Goal: Information Seeking & Learning: Learn about a topic

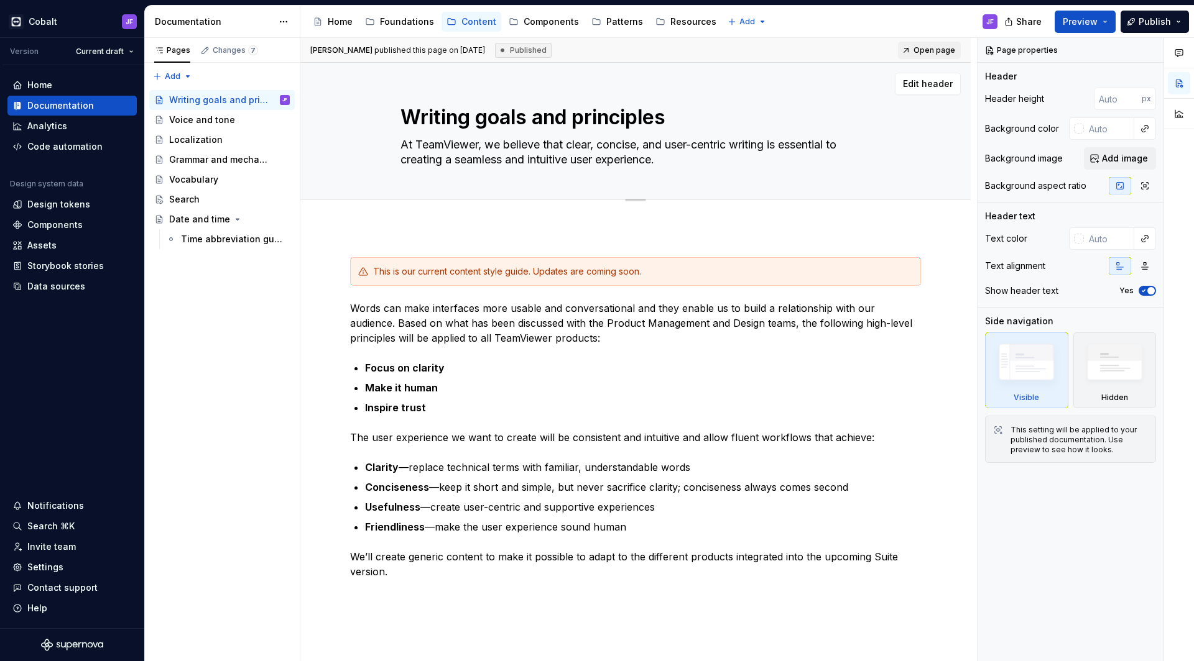
scroll to position [1, 0]
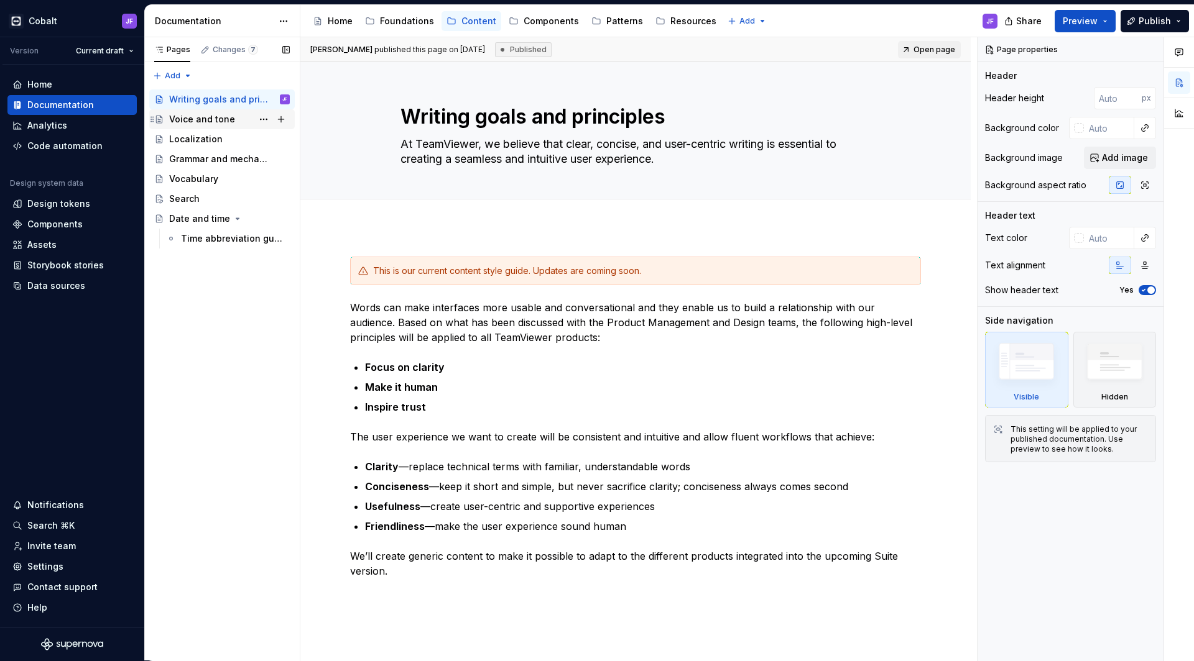
click at [219, 124] on div "Voice and tone" at bounding box center [202, 119] width 66 height 12
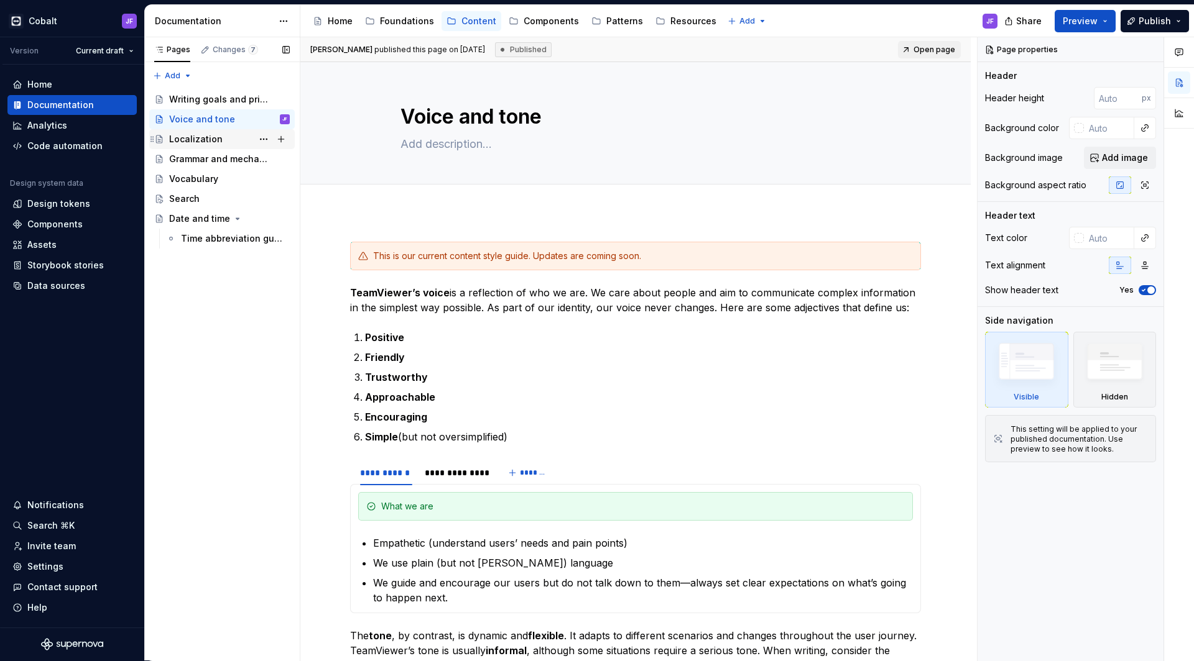
click at [219, 140] on div "Localization" at bounding box center [229, 139] width 121 height 17
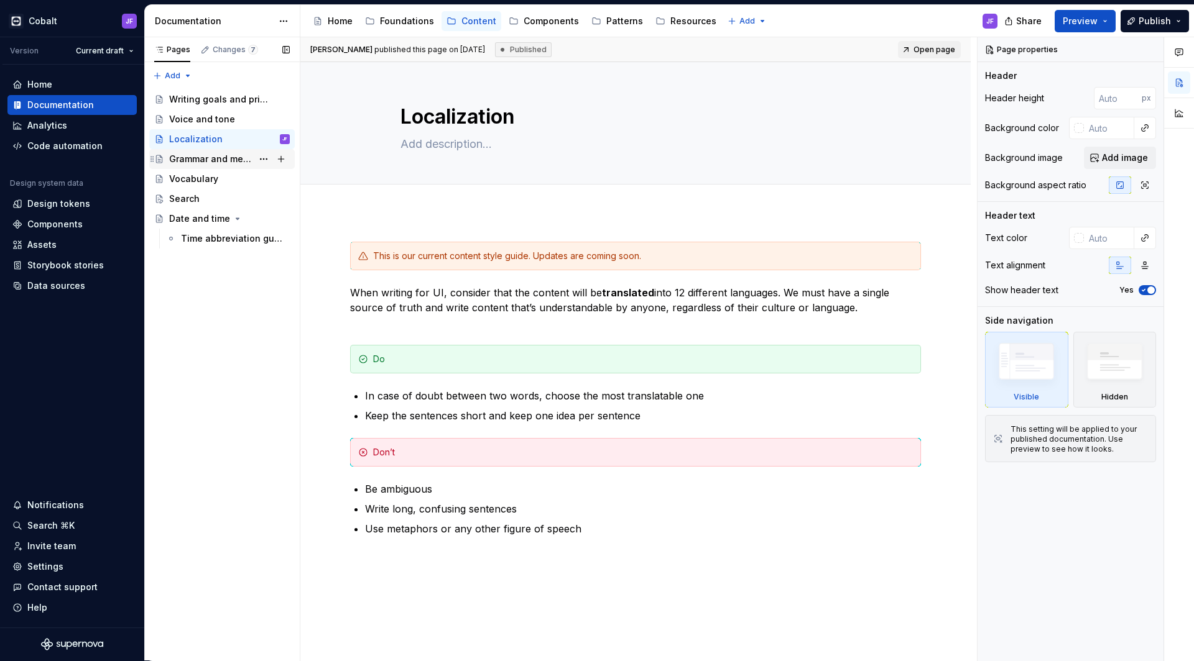
click at [210, 160] on div "Grammar and mechanics" at bounding box center [210, 159] width 83 height 12
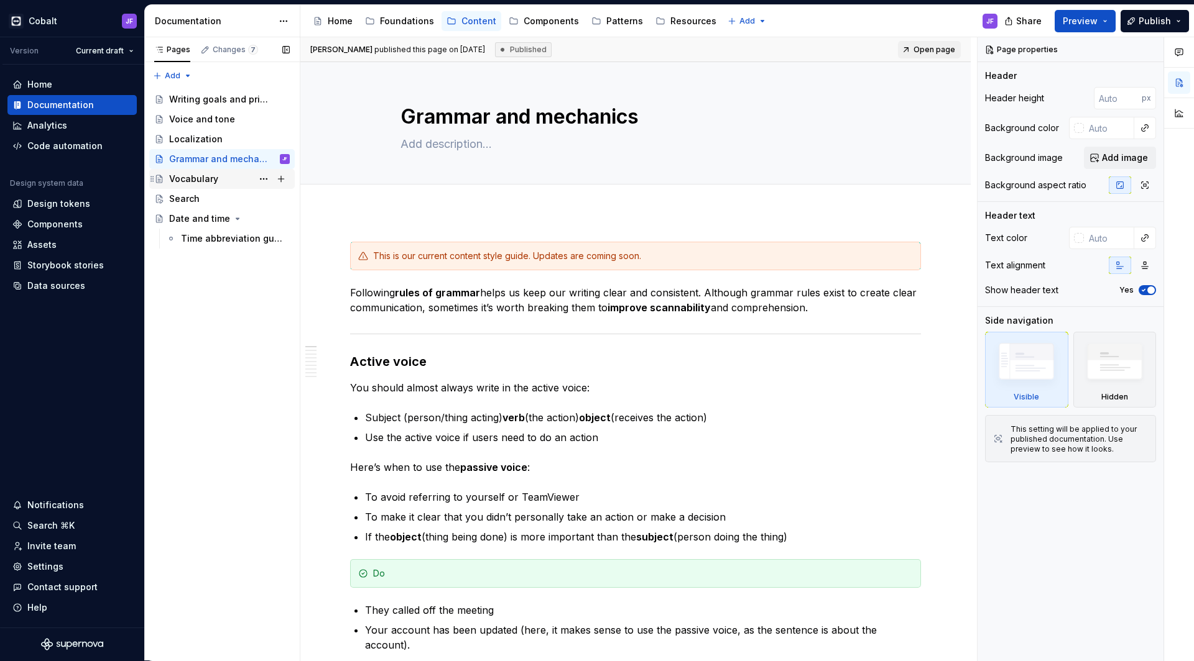
click at [206, 172] on div "Vocabulary" at bounding box center [229, 178] width 121 height 17
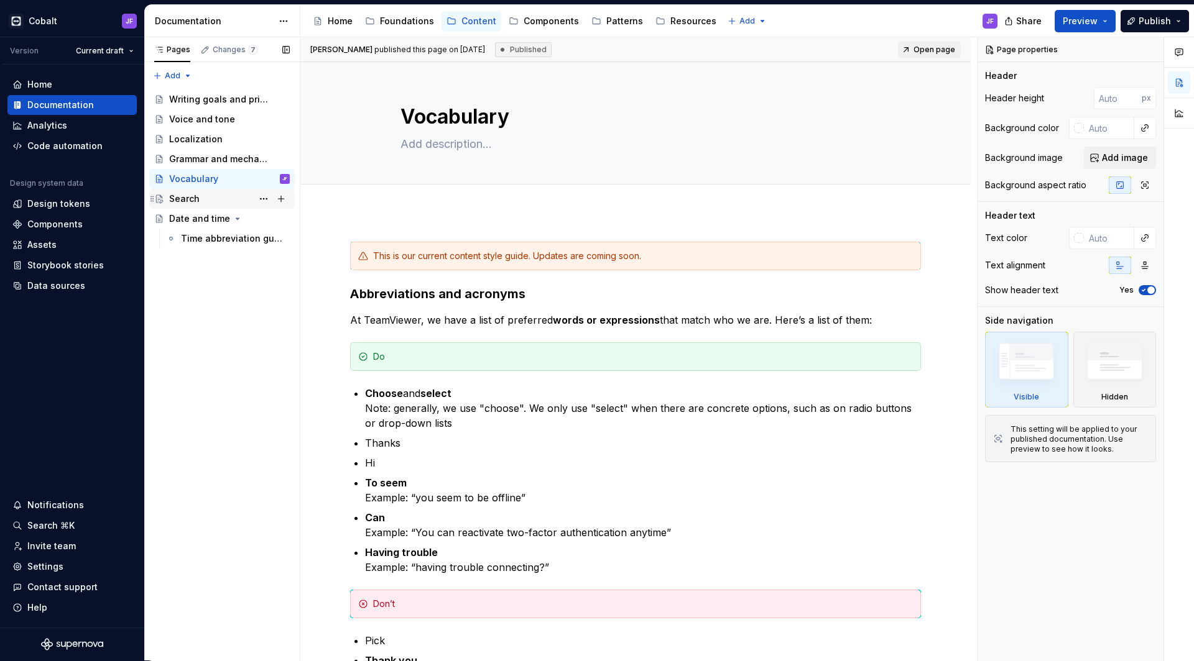
click at [205, 196] on div "Search" at bounding box center [229, 198] width 121 height 17
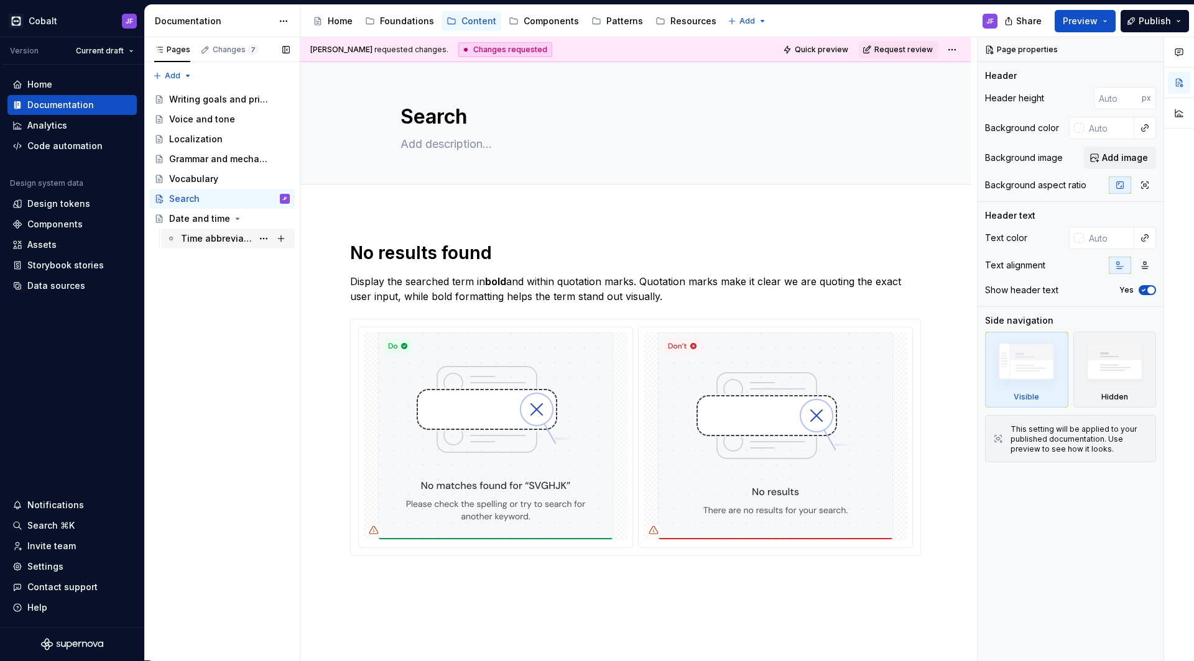
click at [203, 234] on div "Time abbreviation guidelines" at bounding box center [216, 239] width 71 height 12
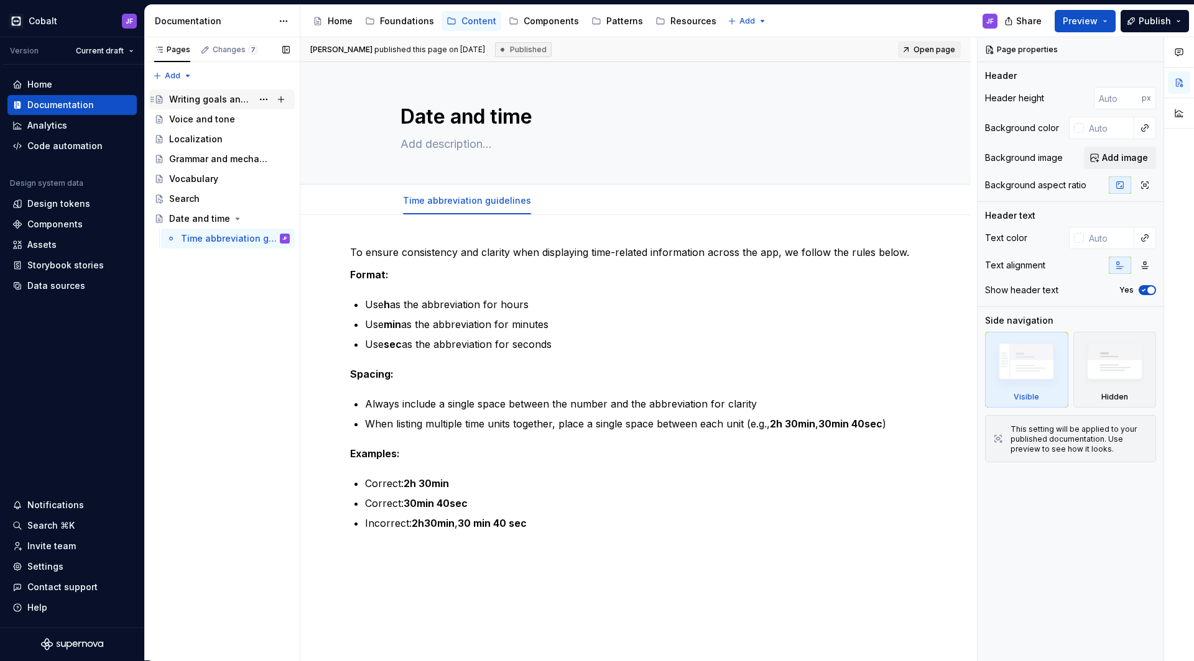
click at [195, 95] on div "Writing goals and principles" at bounding box center [210, 99] width 83 height 12
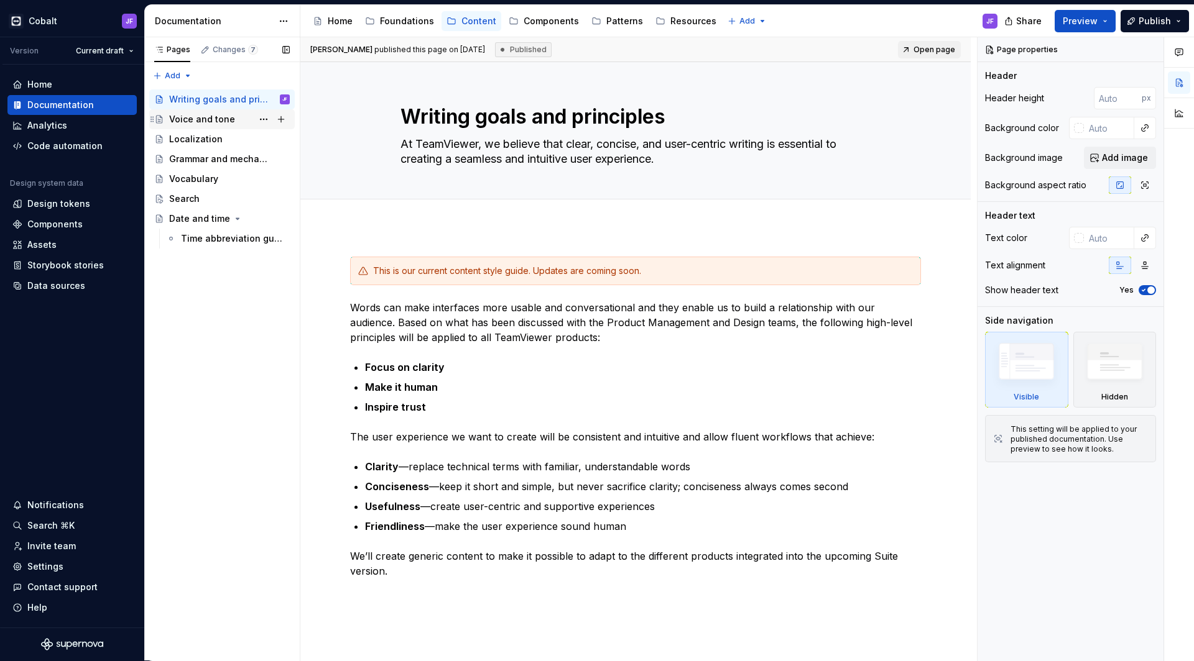
click at [217, 115] on div "Voice and tone" at bounding box center [202, 119] width 66 height 12
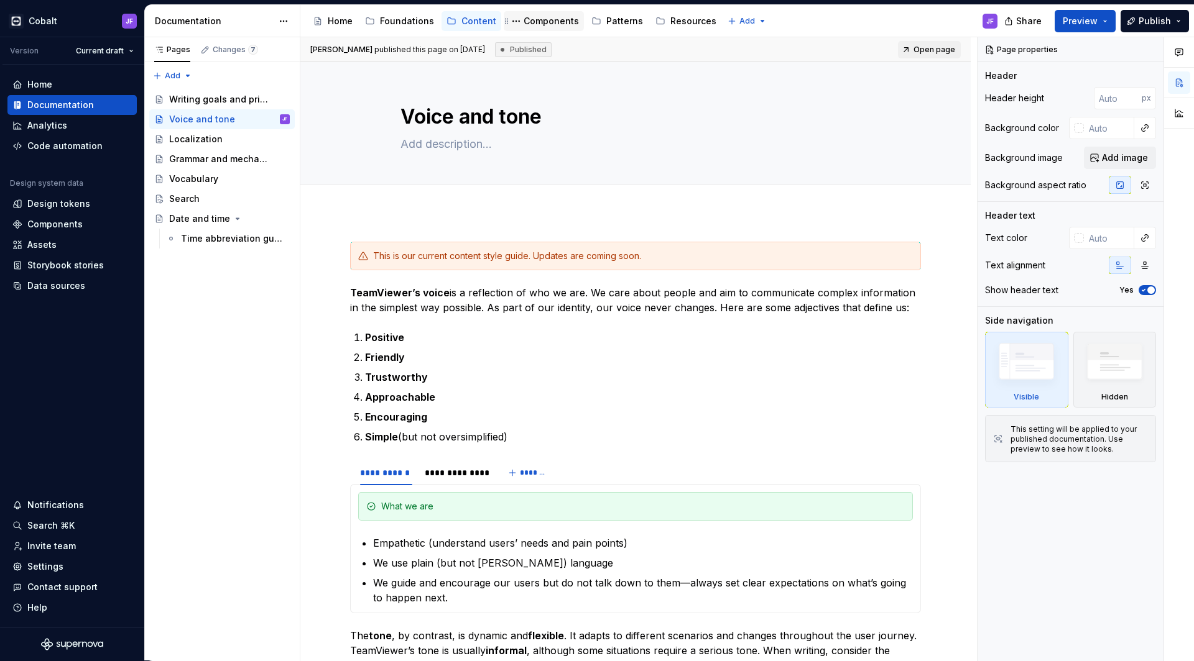
click at [535, 20] on div "Components" at bounding box center [550, 21] width 55 height 12
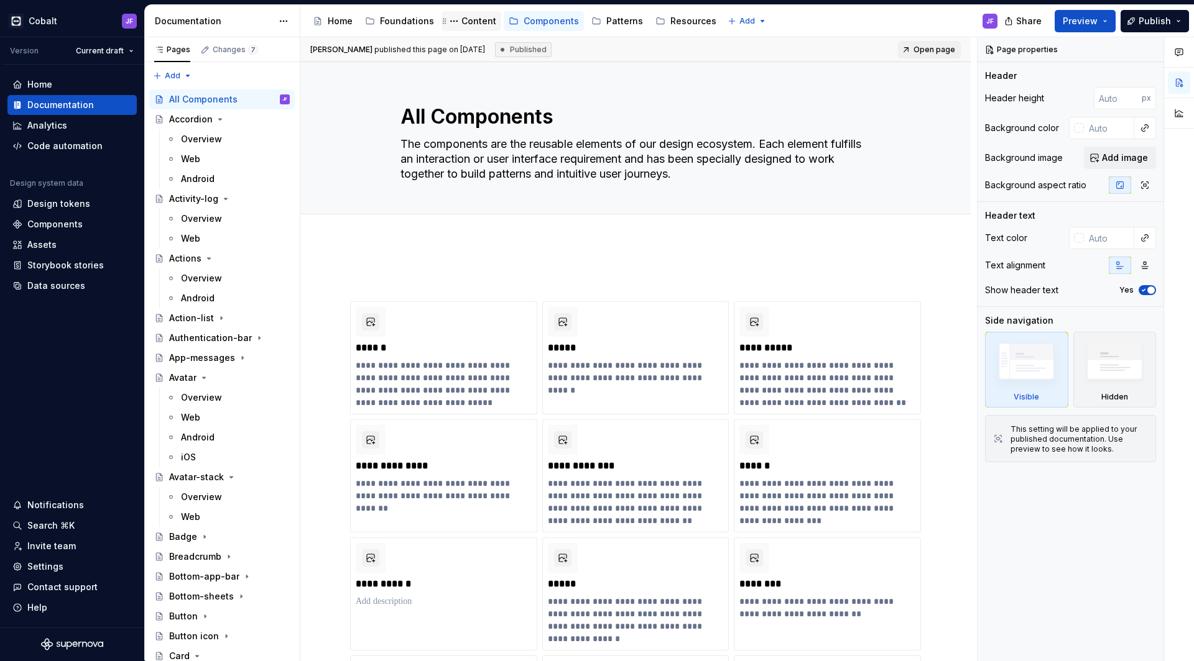
click at [474, 17] on div "Content" at bounding box center [478, 21] width 35 height 12
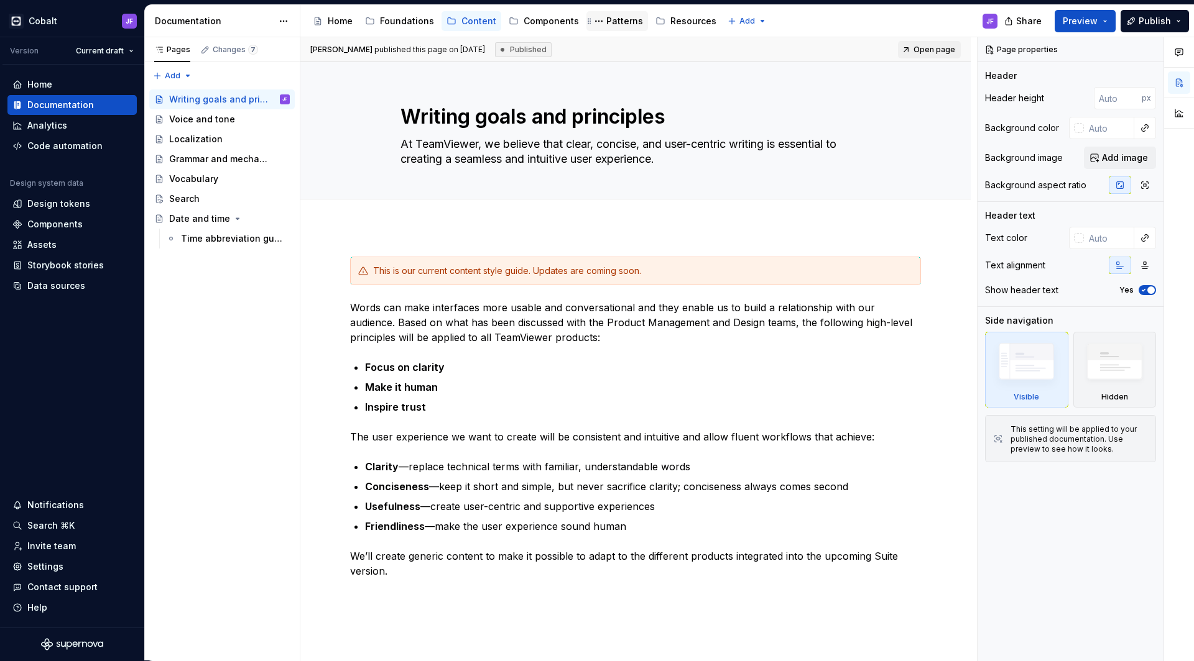
click at [615, 21] on div "Patterns" at bounding box center [624, 21] width 37 height 12
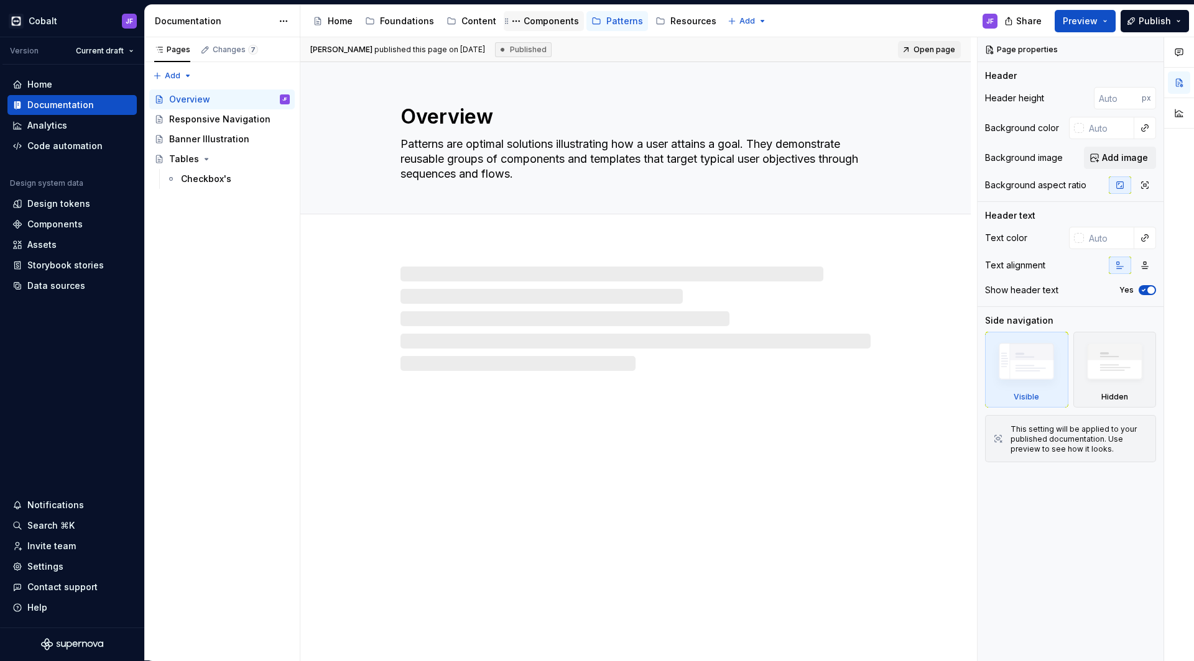
click at [556, 24] on div "Components" at bounding box center [550, 21] width 55 height 12
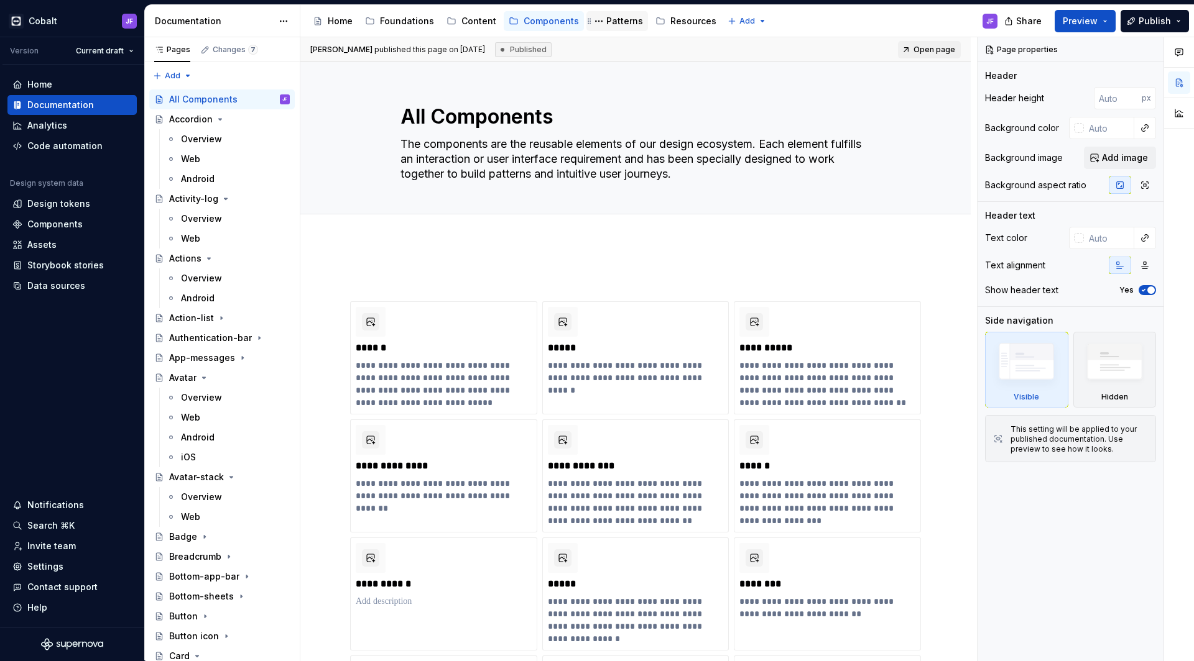
click at [606, 19] on div "Patterns" at bounding box center [624, 21] width 37 height 12
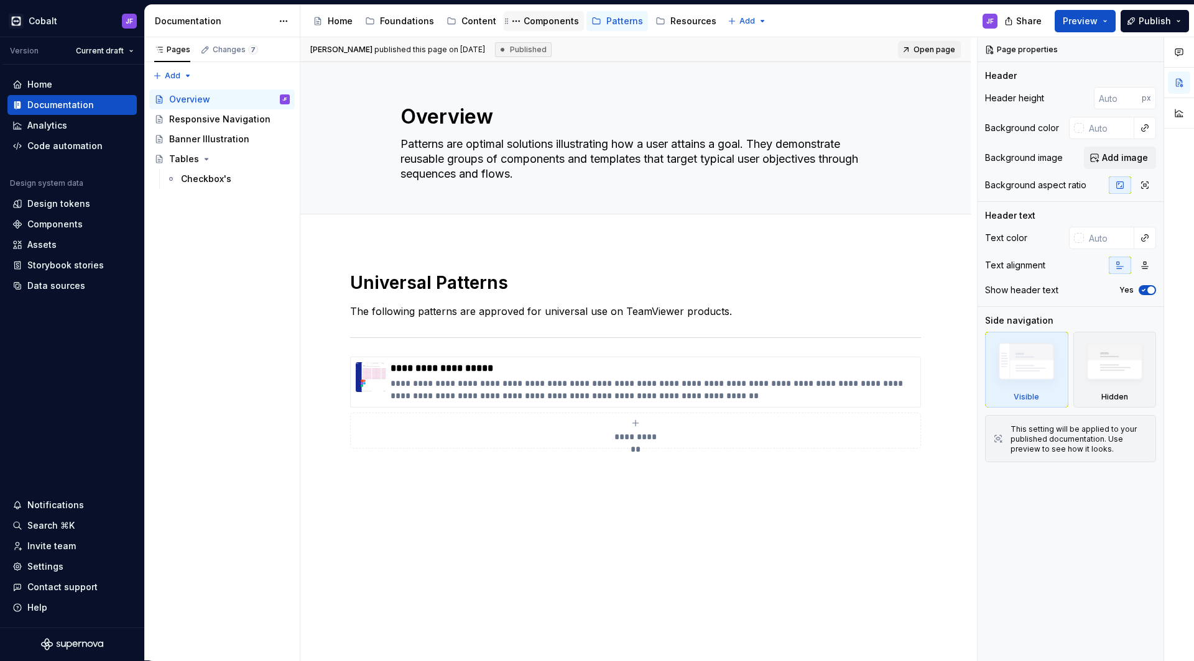
click at [558, 23] on div "Components" at bounding box center [550, 21] width 55 height 12
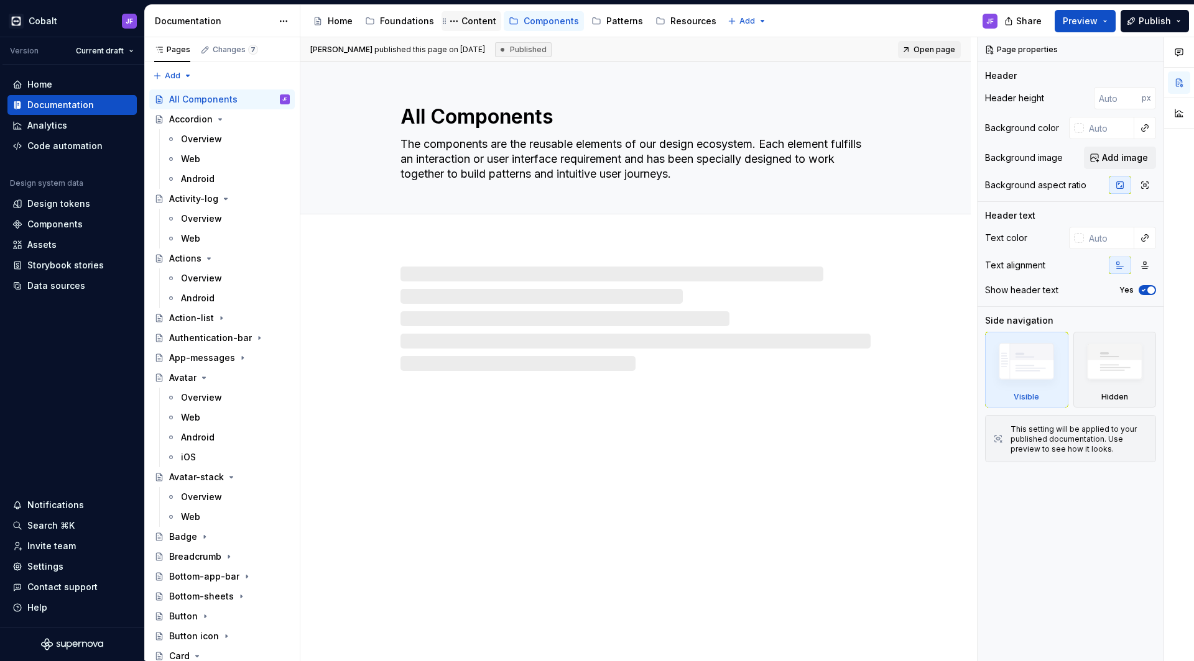
click at [479, 23] on div "Content" at bounding box center [478, 21] width 35 height 12
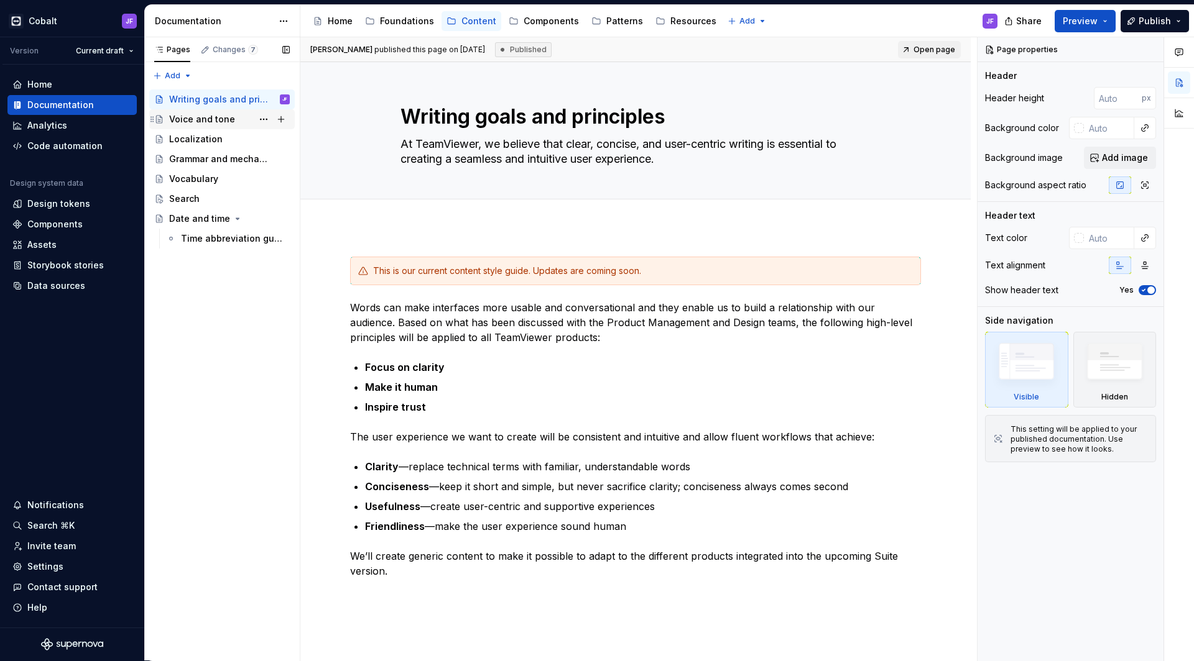
click at [214, 115] on div "Voice and tone" at bounding box center [202, 119] width 66 height 12
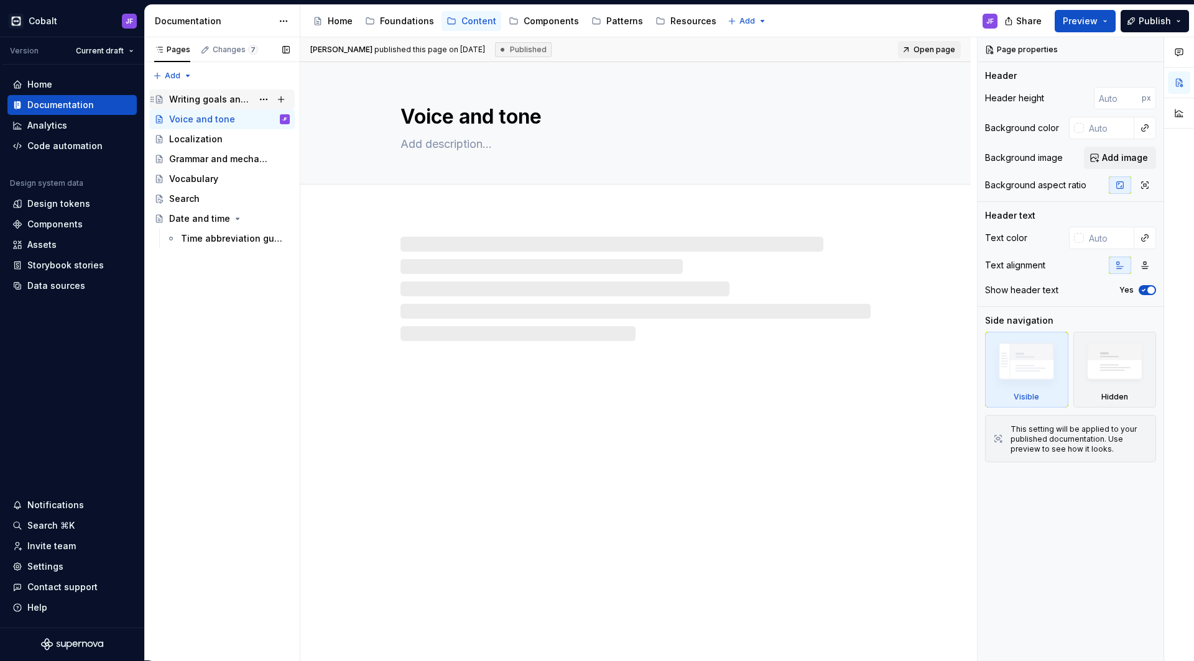
click at [213, 98] on div "Writing goals and principles" at bounding box center [210, 99] width 83 height 12
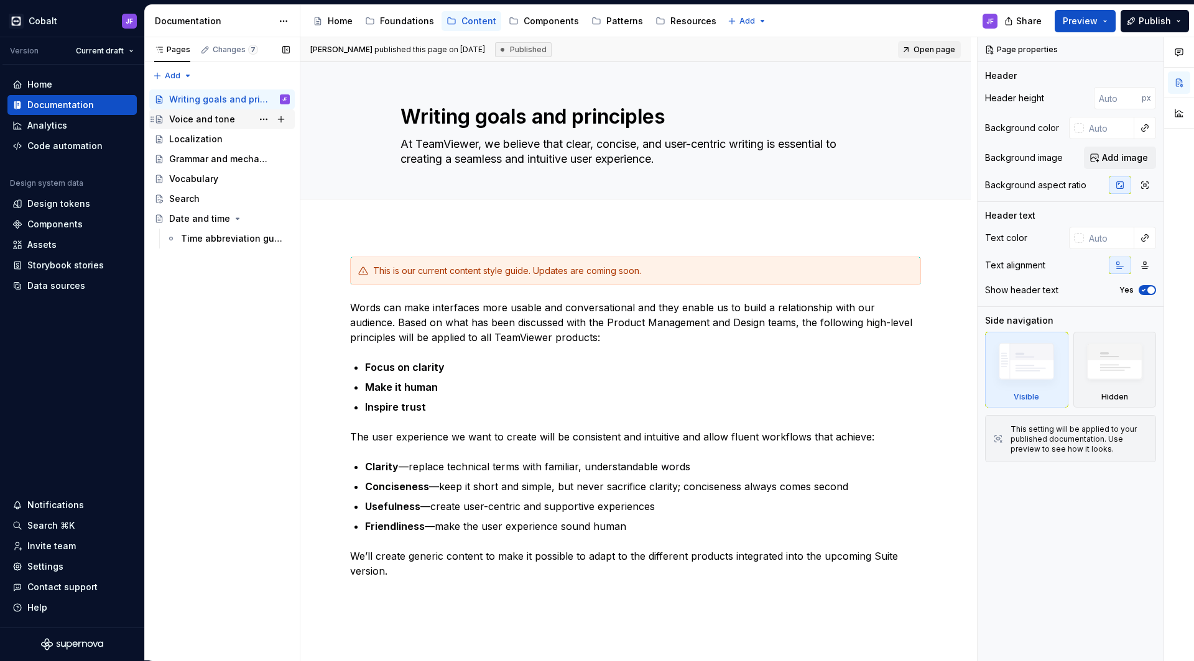
click at [211, 114] on div "Voice and tone" at bounding box center [202, 119] width 66 height 12
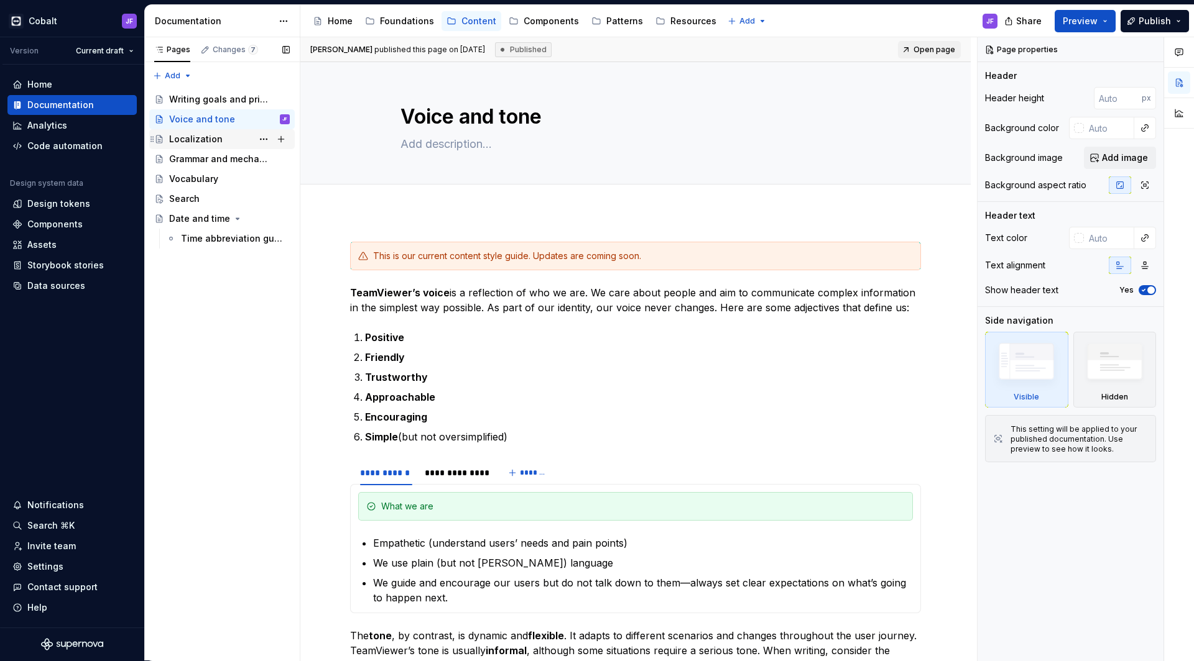
click at [208, 137] on div "Localization" at bounding box center [195, 139] width 53 height 12
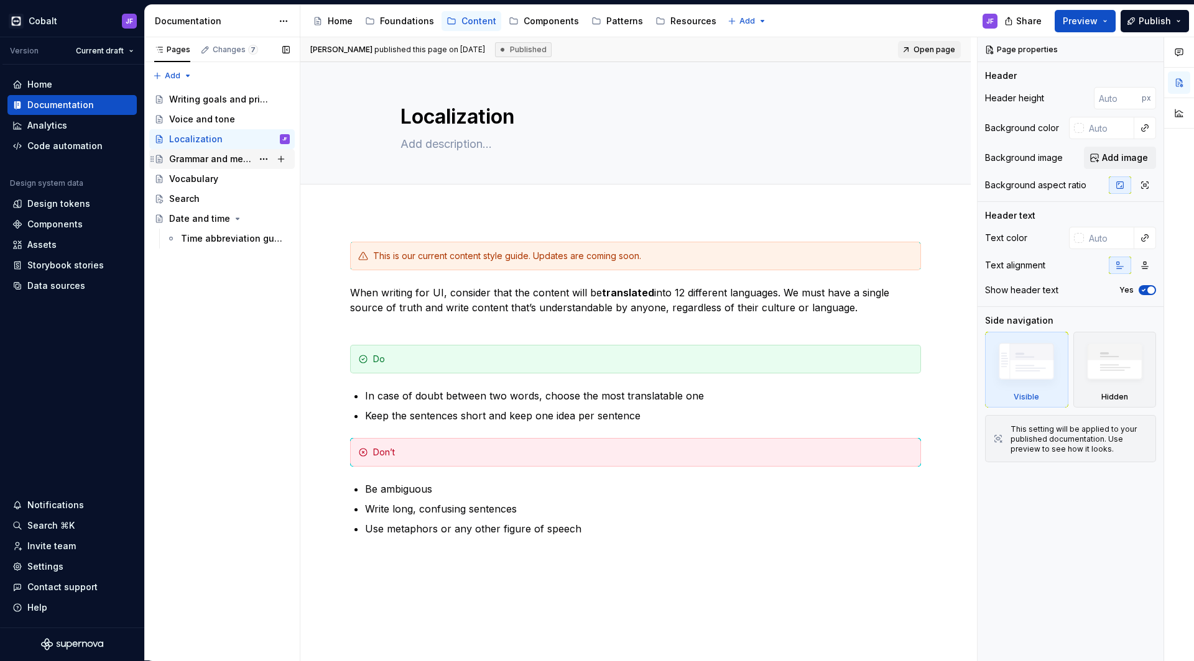
click at [208, 159] on div "Grammar and mechanics" at bounding box center [210, 159] width 83 height 12
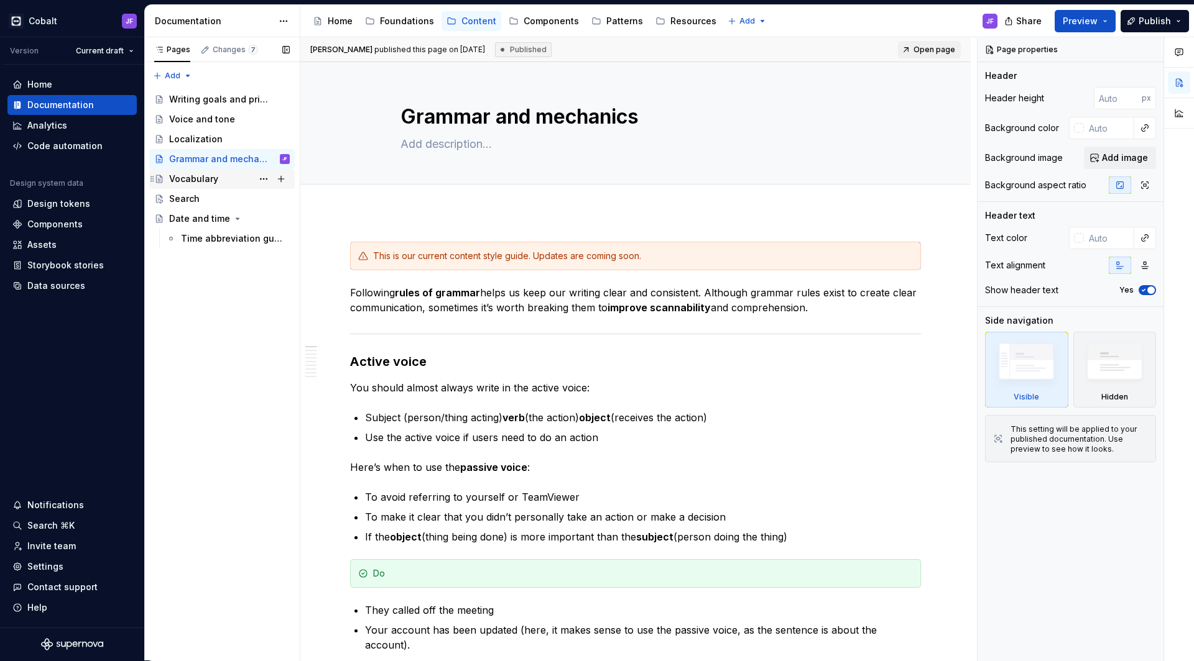
click at [198, 178] on div "Vocabulary" at bounding box center [193, 179] width 49 height 12
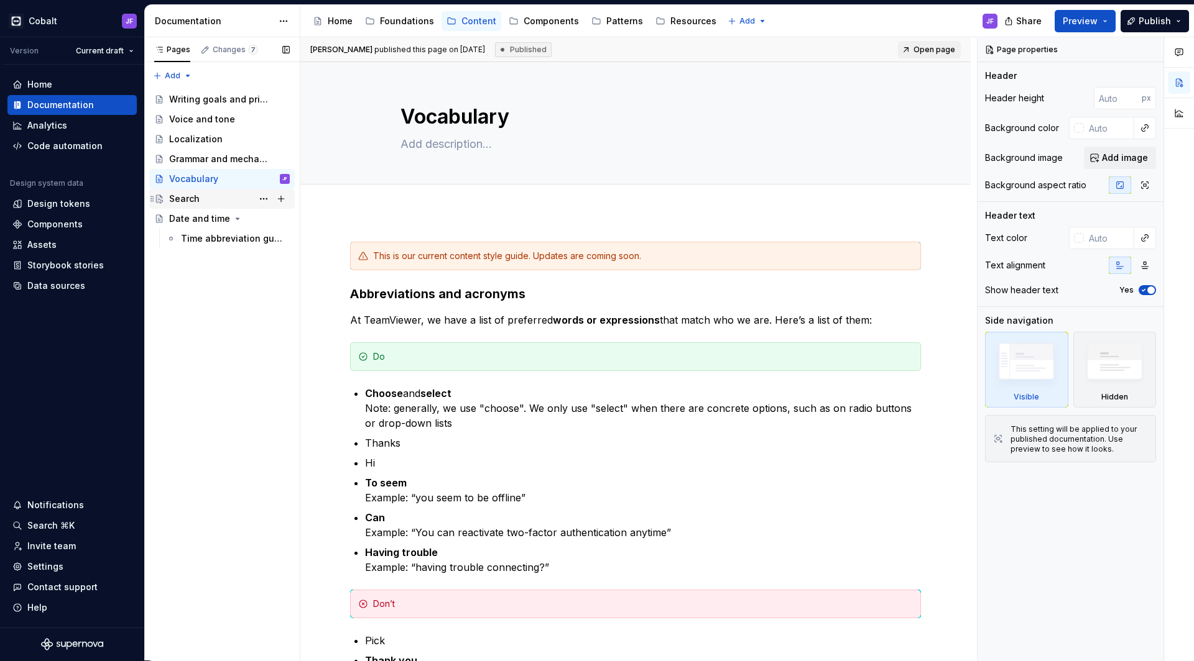
click at [198, 196] on div "Search" at bounding box center [184, 199] width 30 height 12
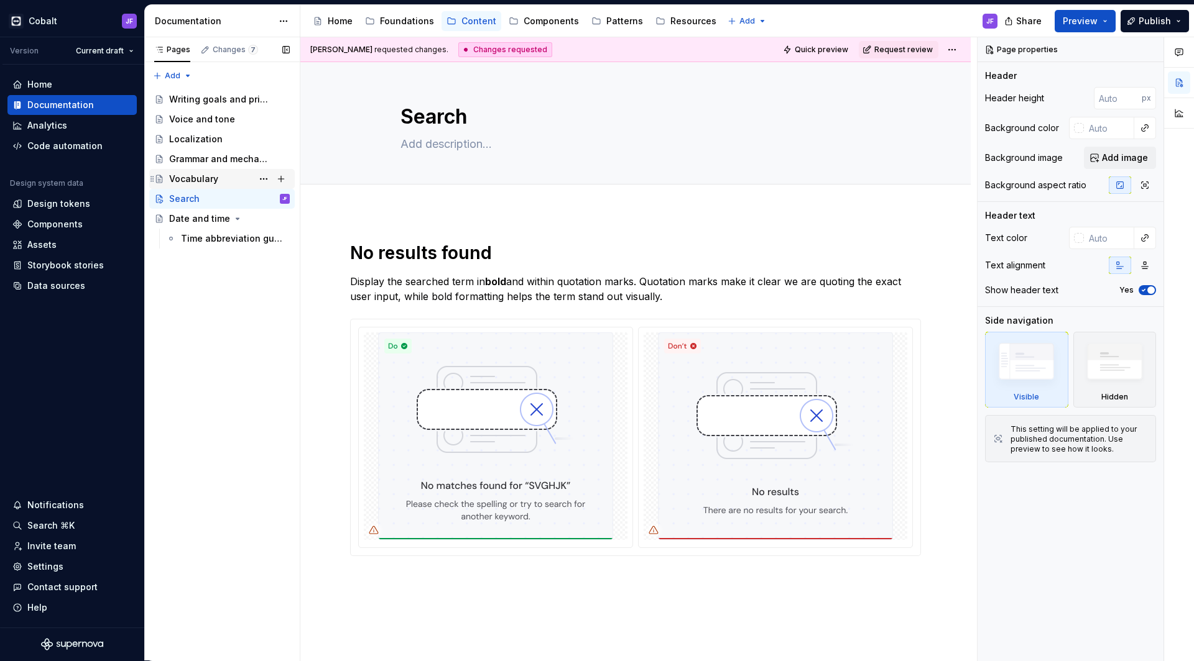
click at [198, 175] on div "Vocabulary" at bounding box center [193, 179] width 49 height 12
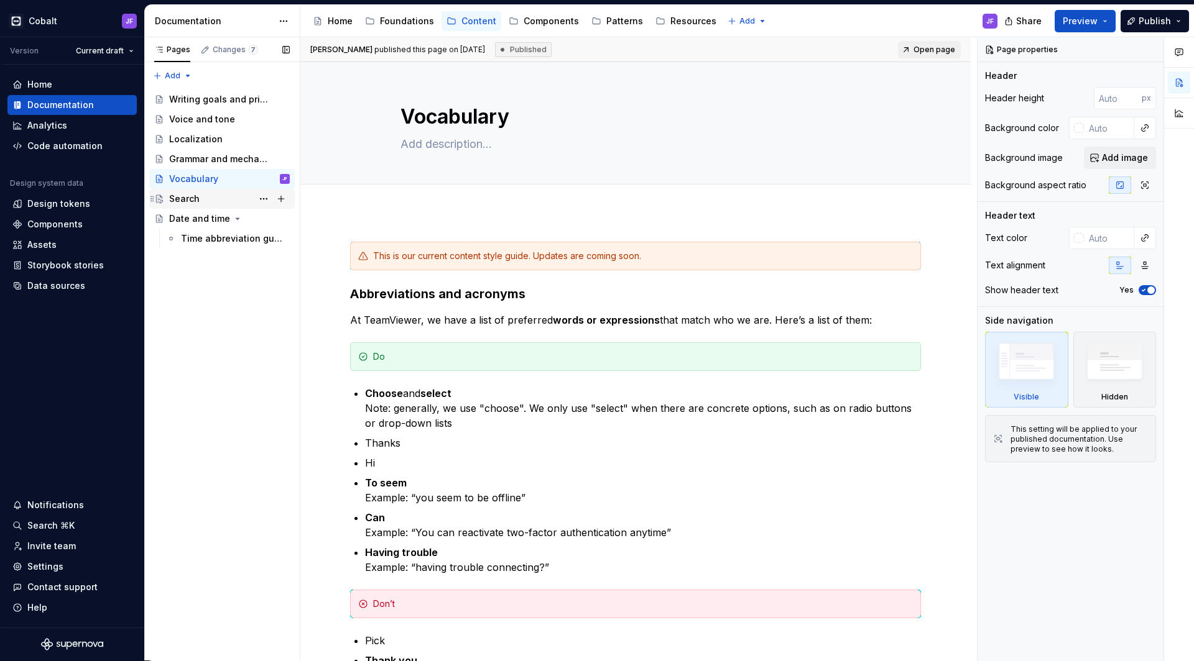
click at [208, 198] on div "Search" at bounding box center [229, 198] width 121 height 17
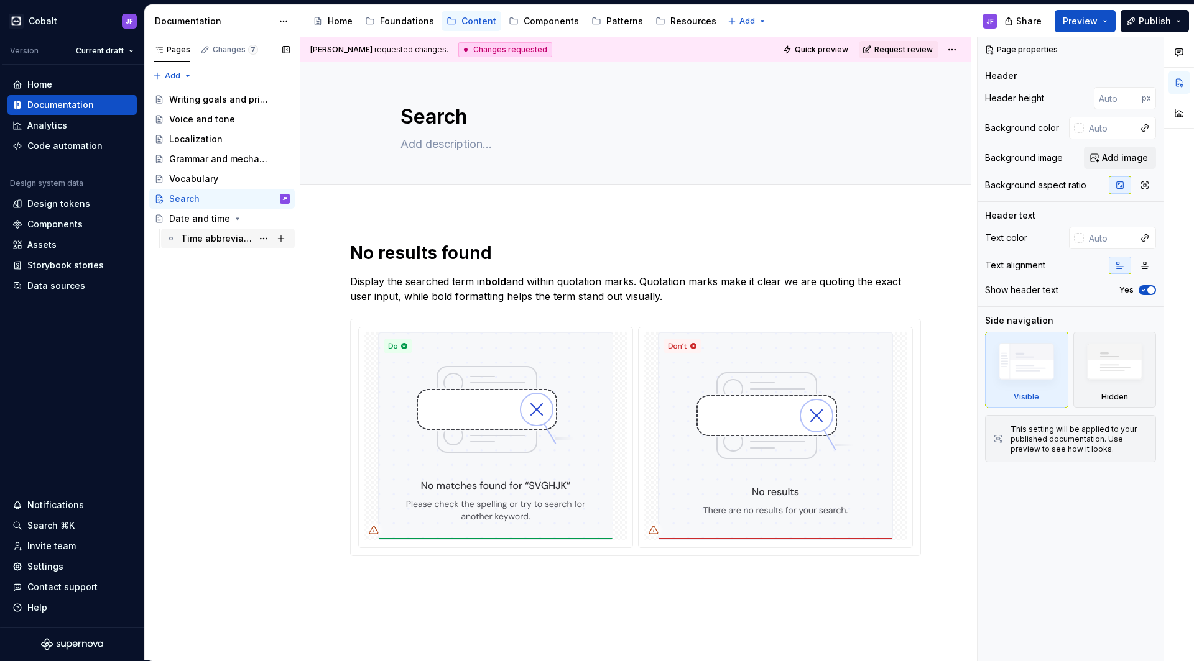
click at [206, 242] on div "Time abbreviation guidelines" at bounding box center [216, 239] width 71 height 12
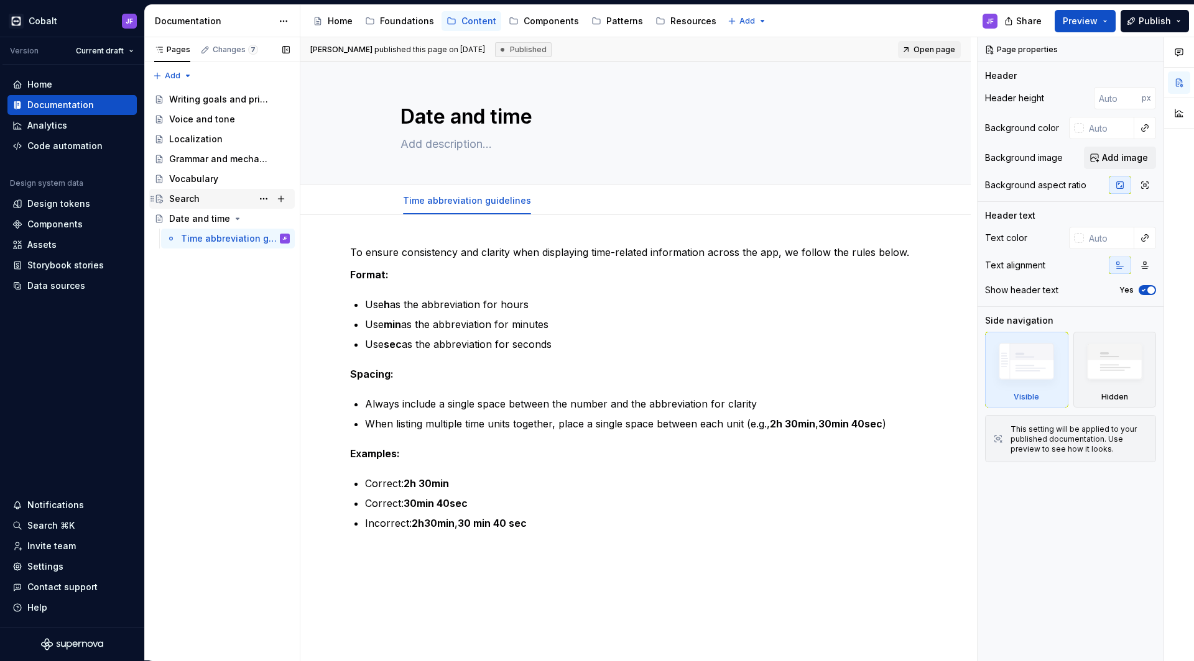
click at [213, 198] on div "Search" at bounding box center [229, 198] width 121 height 17
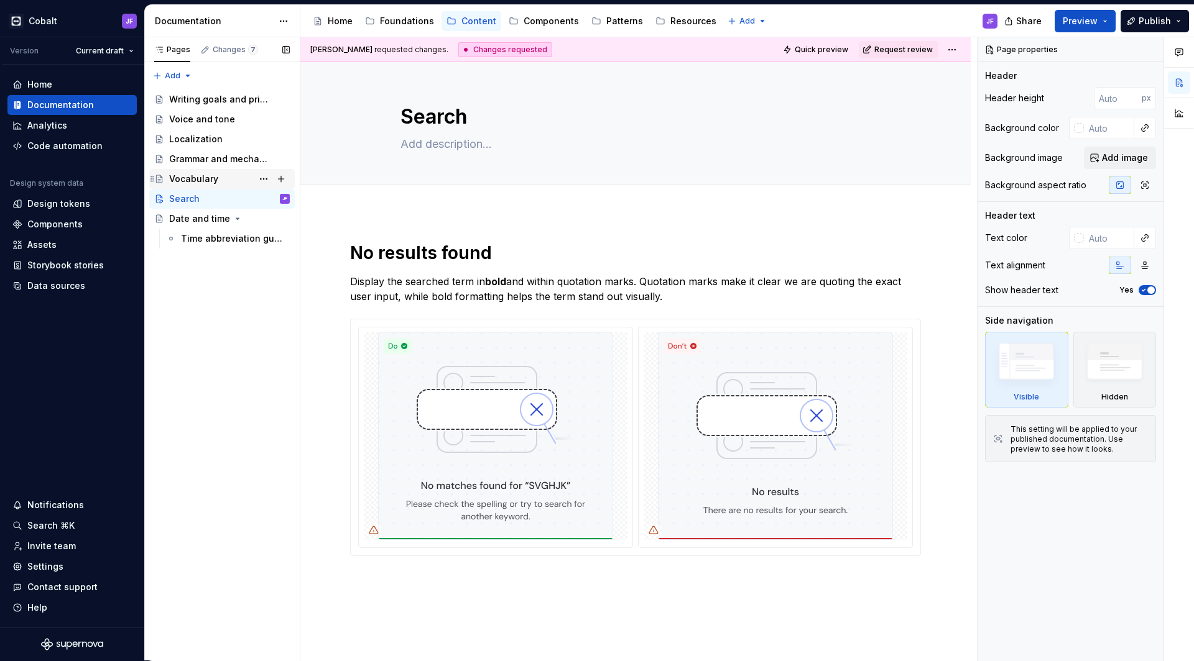
click at [216, 180] on div "Vocabulary" at bounding box center [193, 179] width 49 height 12
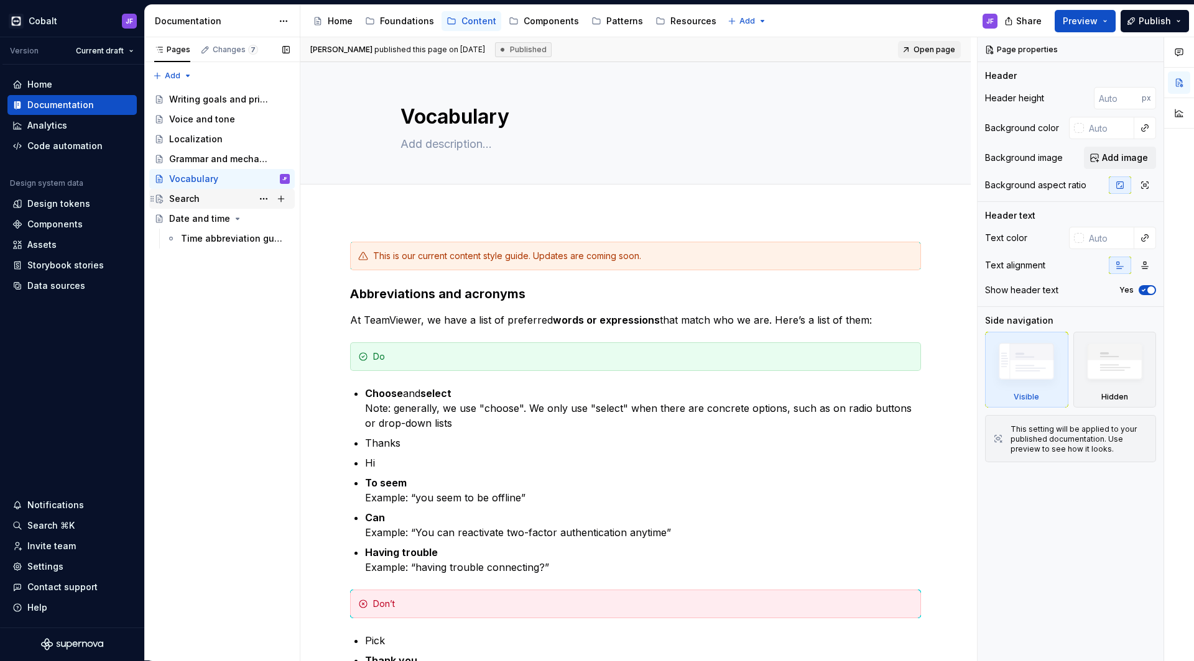
click at [206, 198] on div "Search" at bounding box center [229, 198] width 121 height 17
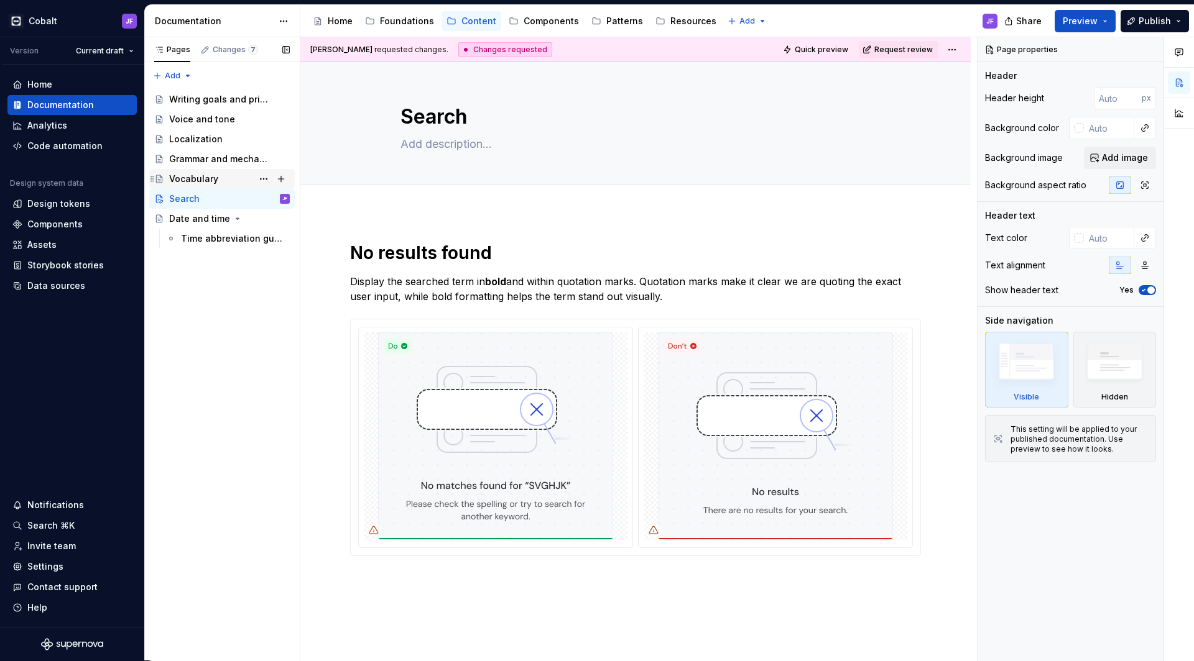
click at [209, 181] on div "Vocabulary" at bounding box center [193, 179] width 49 height 12
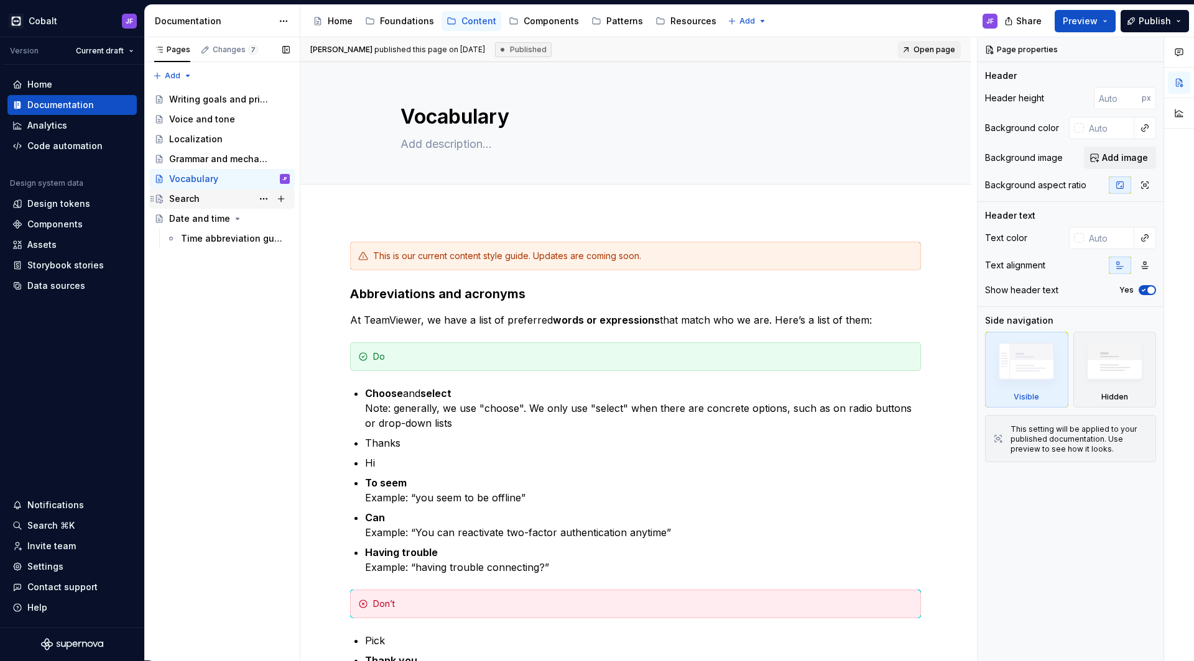
click at [207, 195] on div "Search" at bounding box center [229, 198] width 121 height 17
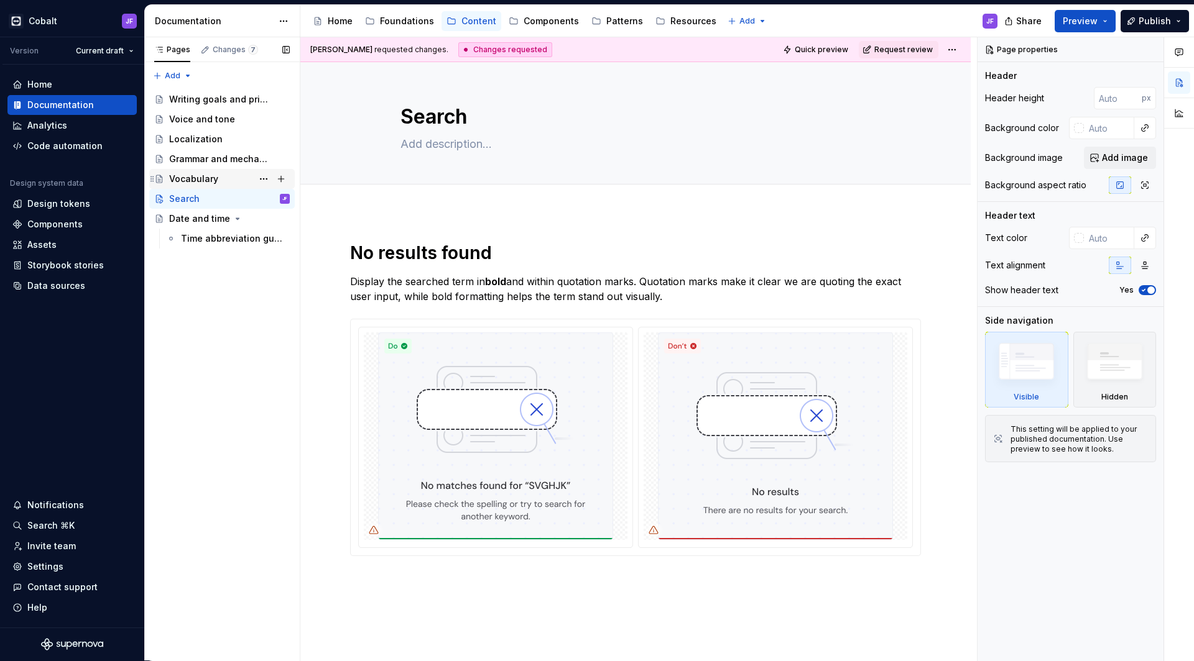
click at [212, 179] on div "Vocabulary" at bounding box center [193, 179] width 49 height 12
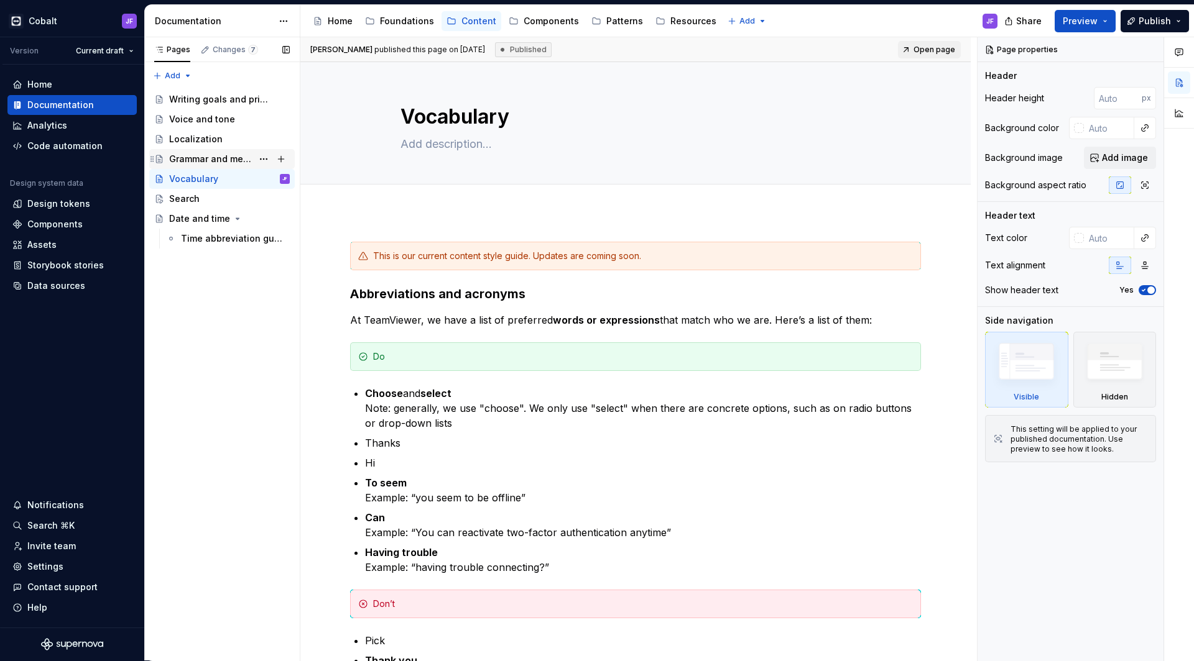
click at [214, 154] on div "Grammar and mechanics" at bounding box center [210, 159] width 83 height 12
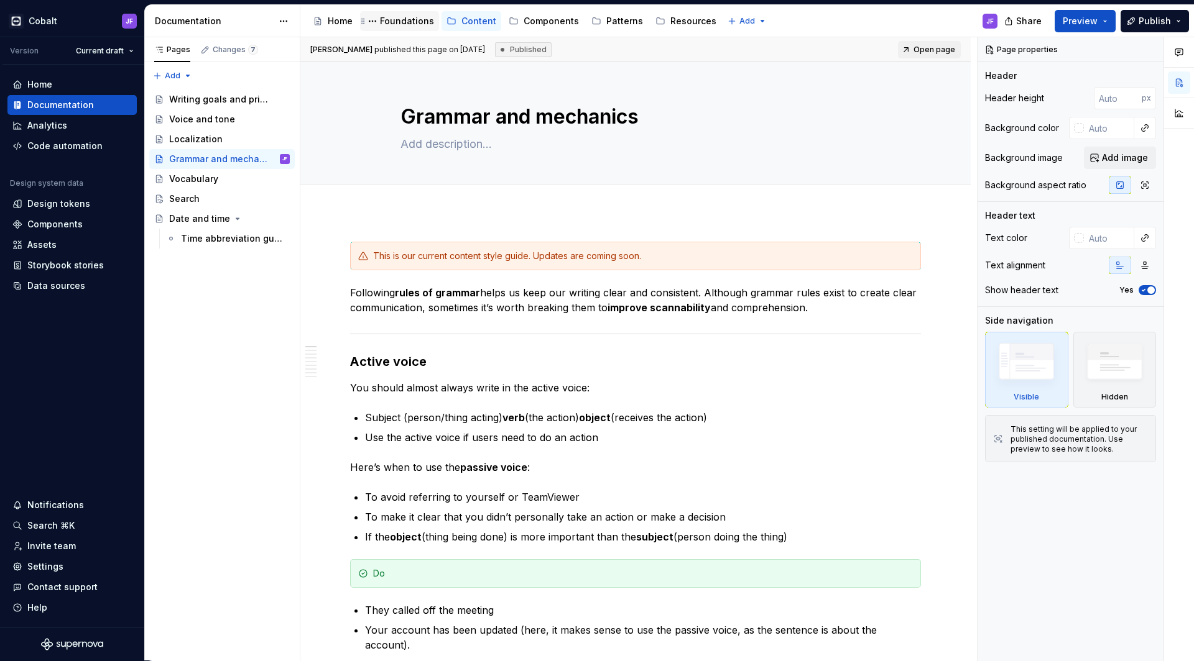
click at [383, 27] on div "Foundations" at bounding box center [399, 21] width 69 height 15
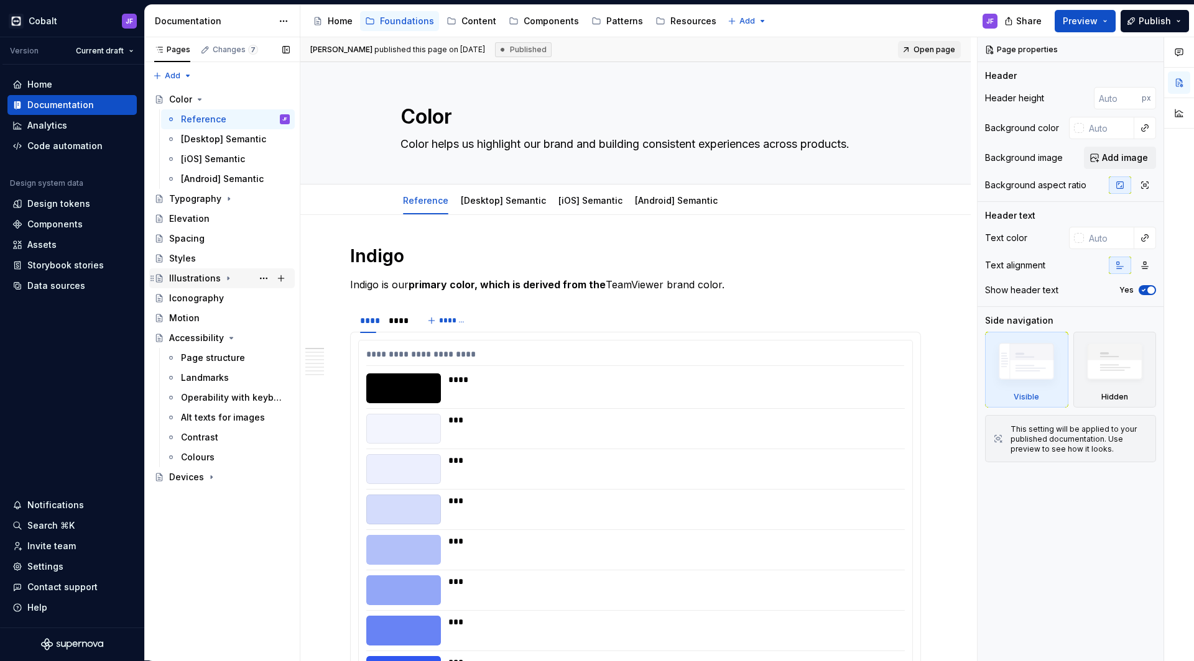
click at [224, 279] on icon "Page tree" at bounding box center [228, 279] width 10 height 10
click at [224, 276] on icon "Page tree" at bounding box center [228, 279] width 10 height 10
click at [228, 341] on icon "Page tree" at bounding box center [231, 338] width 10 height 10
click at [198, 101] on icon "Page tree" at bounding box center [200, 99] width 10 height 10
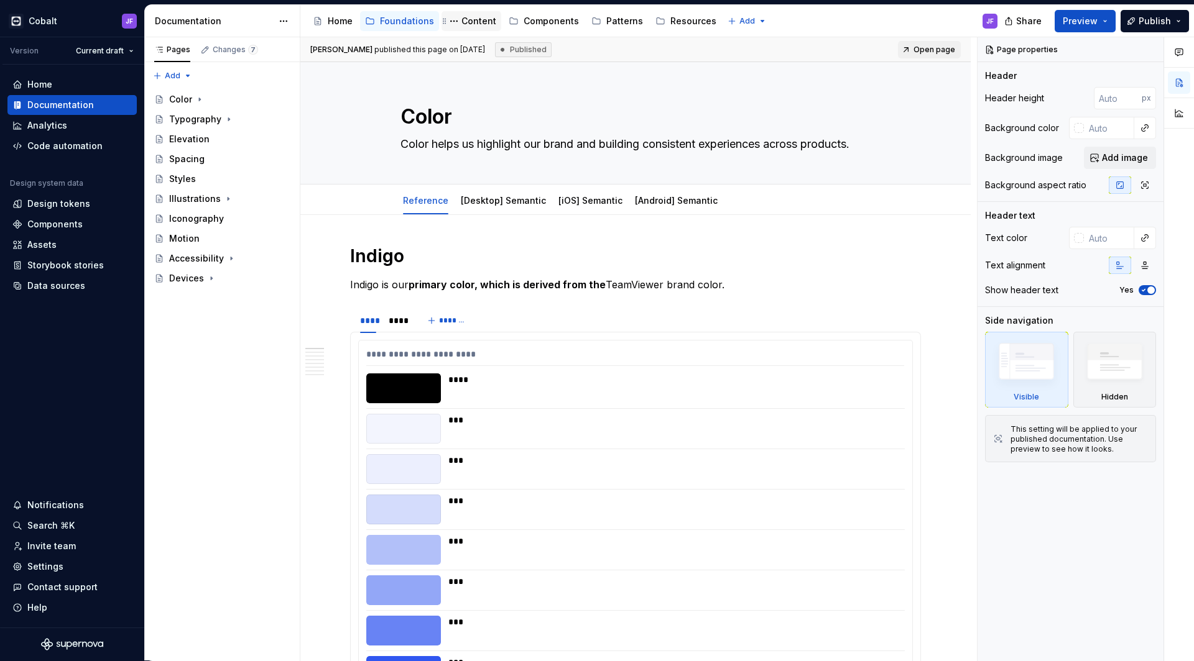
click at [480, 24] on div "Content" at bounding box center [478, 21] width 35 height 12
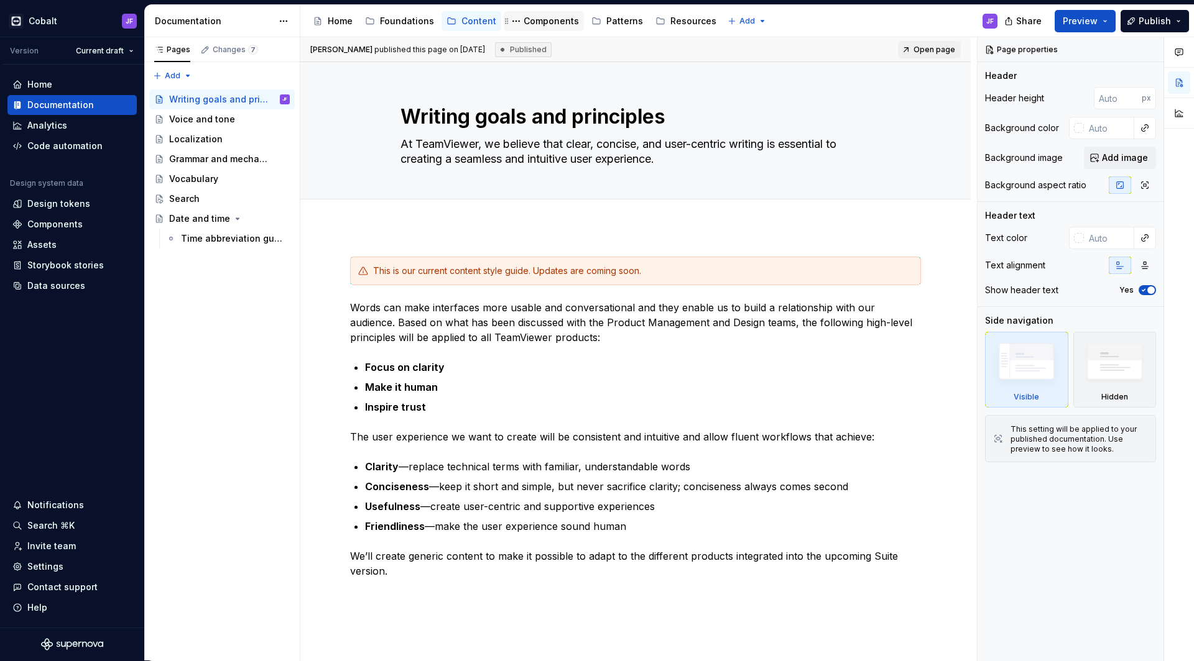
click at [523, 21] on div "Components" at bounding box center [550, 21] width 55 height 12
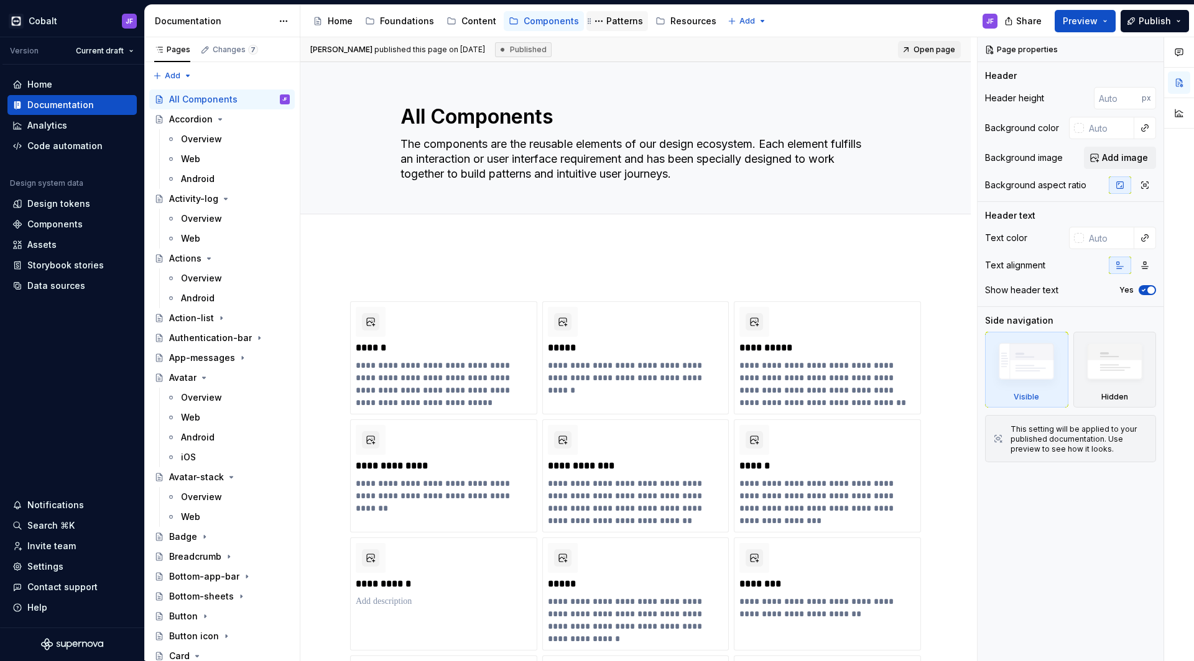
click at [606, 21] on div "Patterns" at bounding box center [624, 21] width 37 height 12
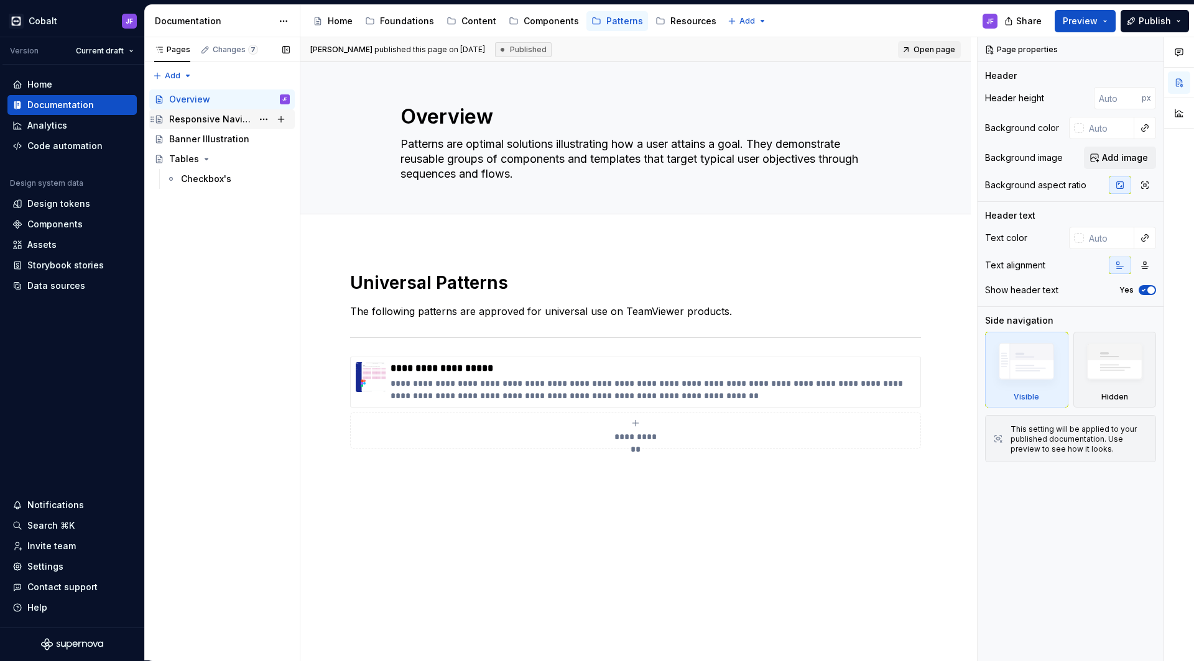
click at [195, 120] on div "Responsive Navigation" at bounding box center [210, 119] width 83 height 12
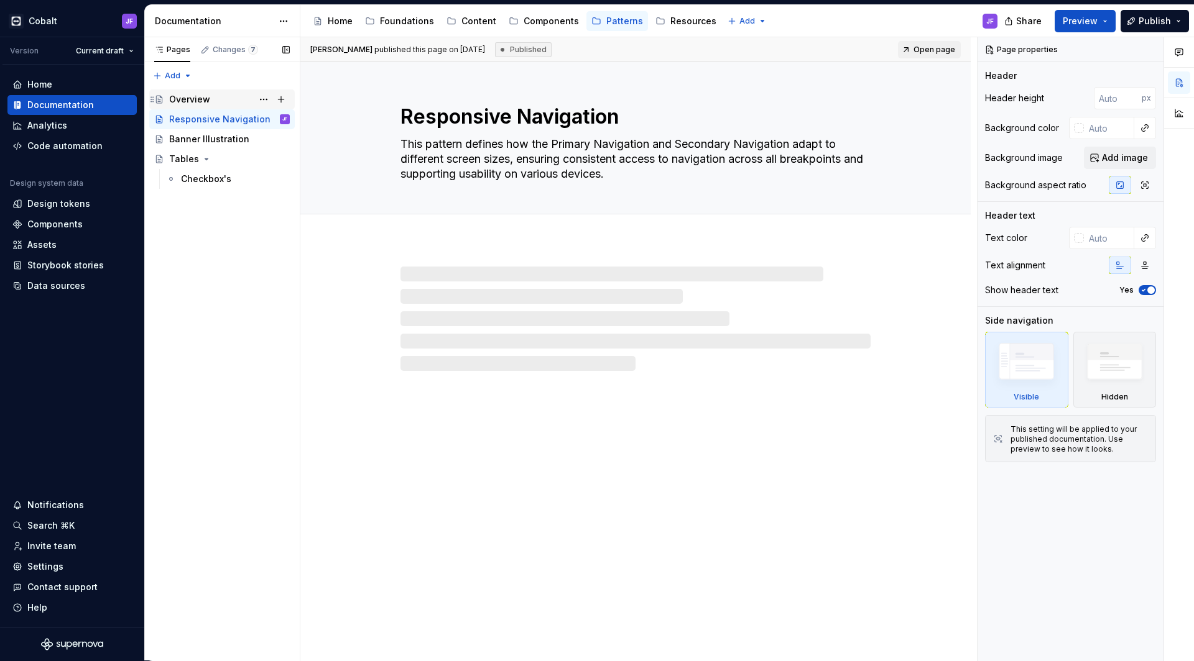
click at [188, 96] on div "Overview" at bounding box center [189, 99] width 41 height 12
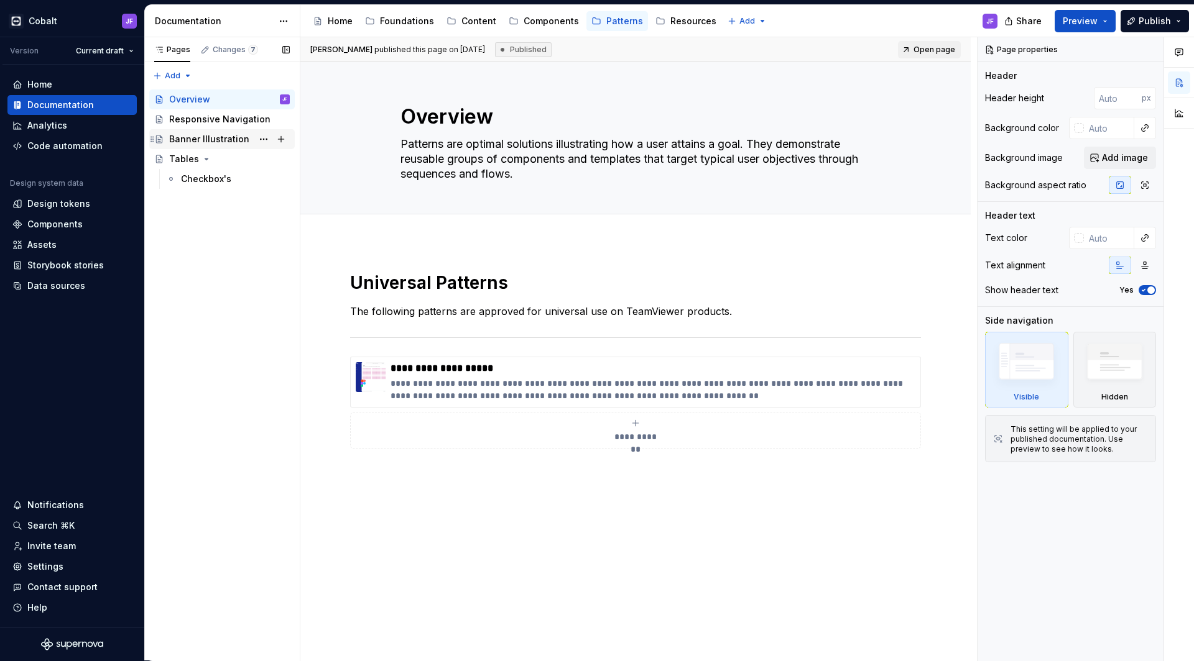
click at [206, 142] on div "Banner Illustration" at bounding box center [209, 139] width 80 height 12
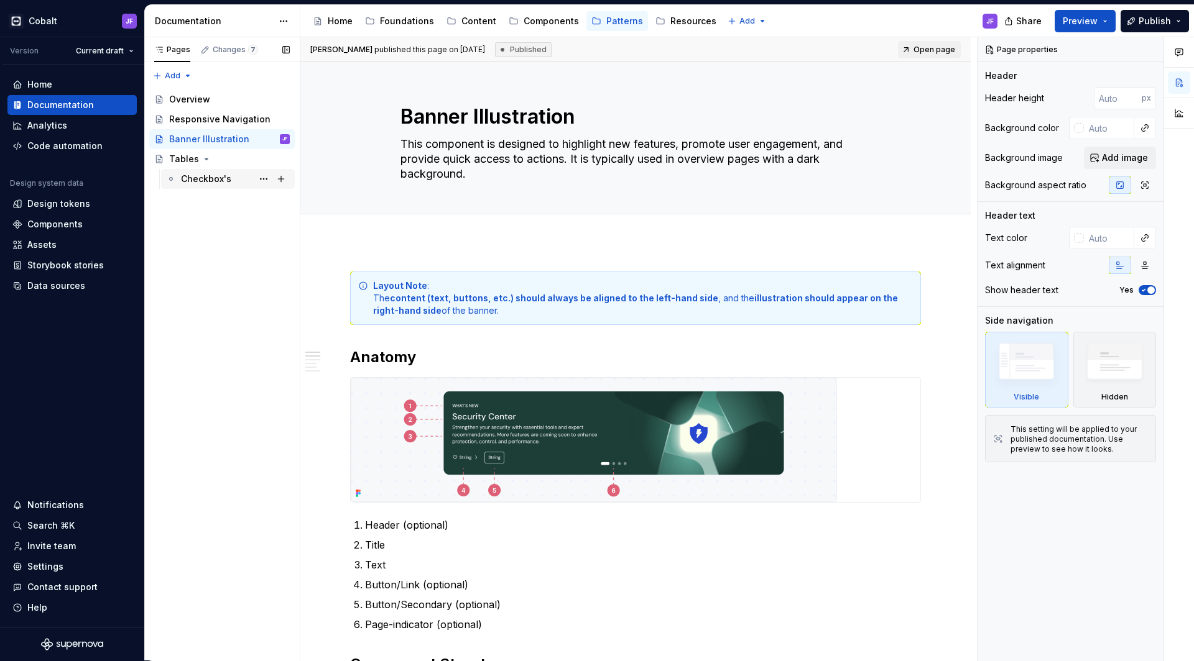
click at [203, 180] on div "Checkbox's" at bounding box center [206, 179] width 50 height 12
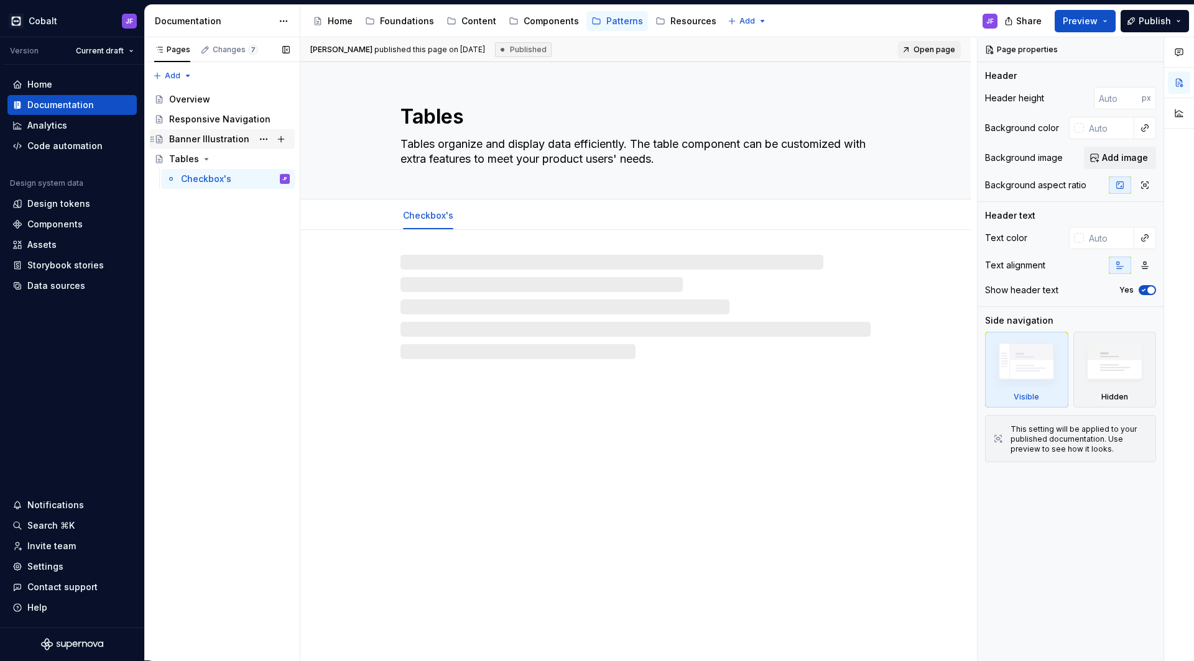
click at [209, 137] on div "Banner Illustration" at bounding box center [209, 139] width 80 height 12
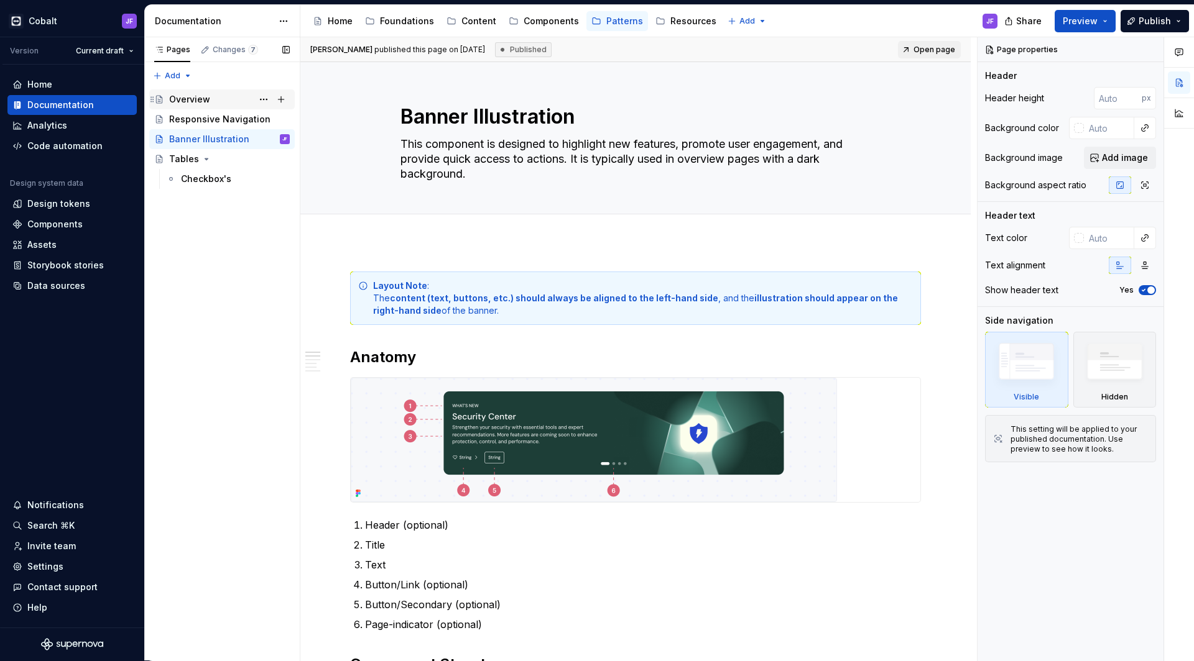
click at [209, 100] on div "Overview" at bounding box center [229, 99] width 121 height 17
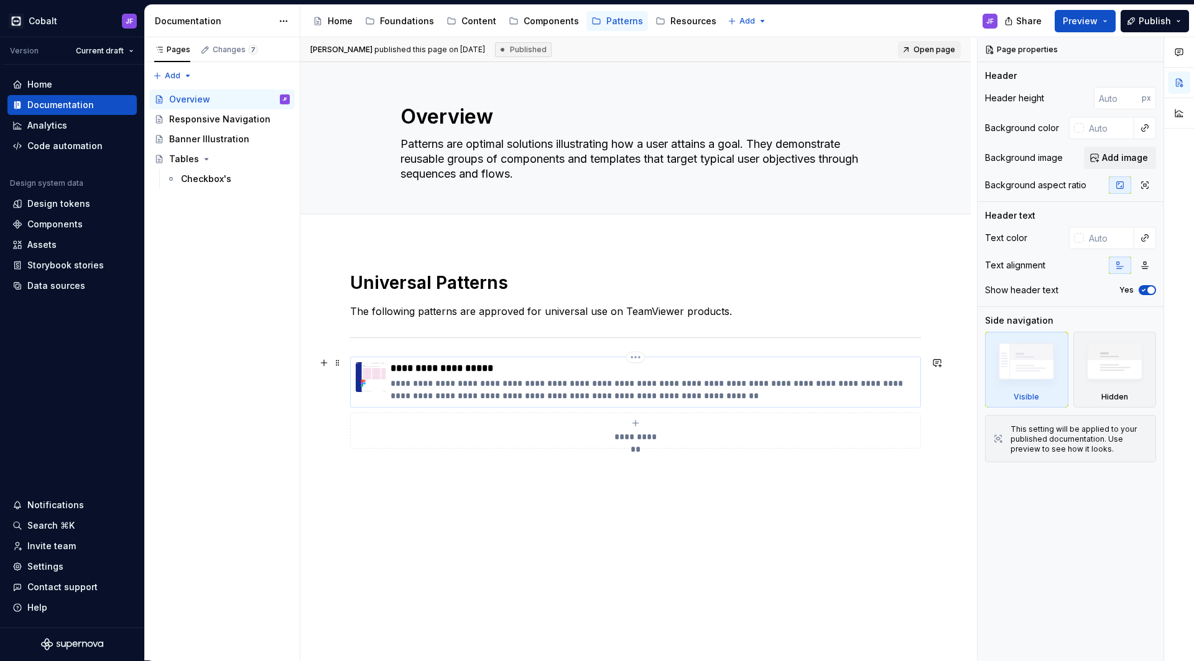
click at [378, 382] on img at bounding box center [371, 377] width 30 height 30
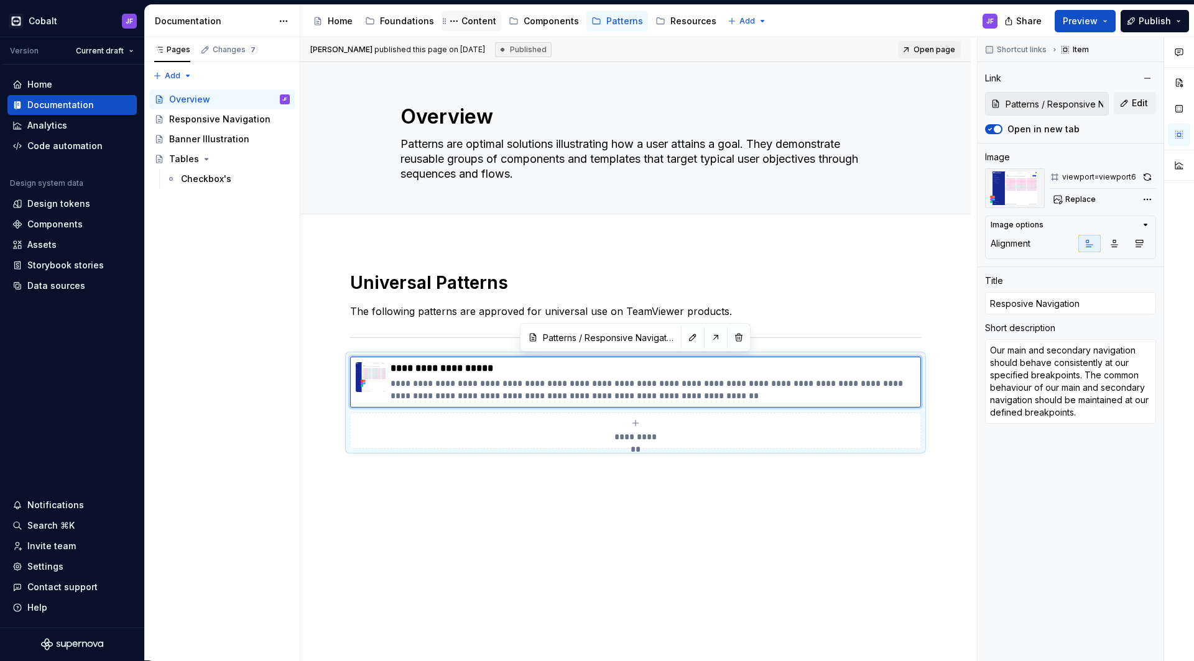
click at [481, 26] on div "Content" at bounding box center [478, 21] width 35 height 12
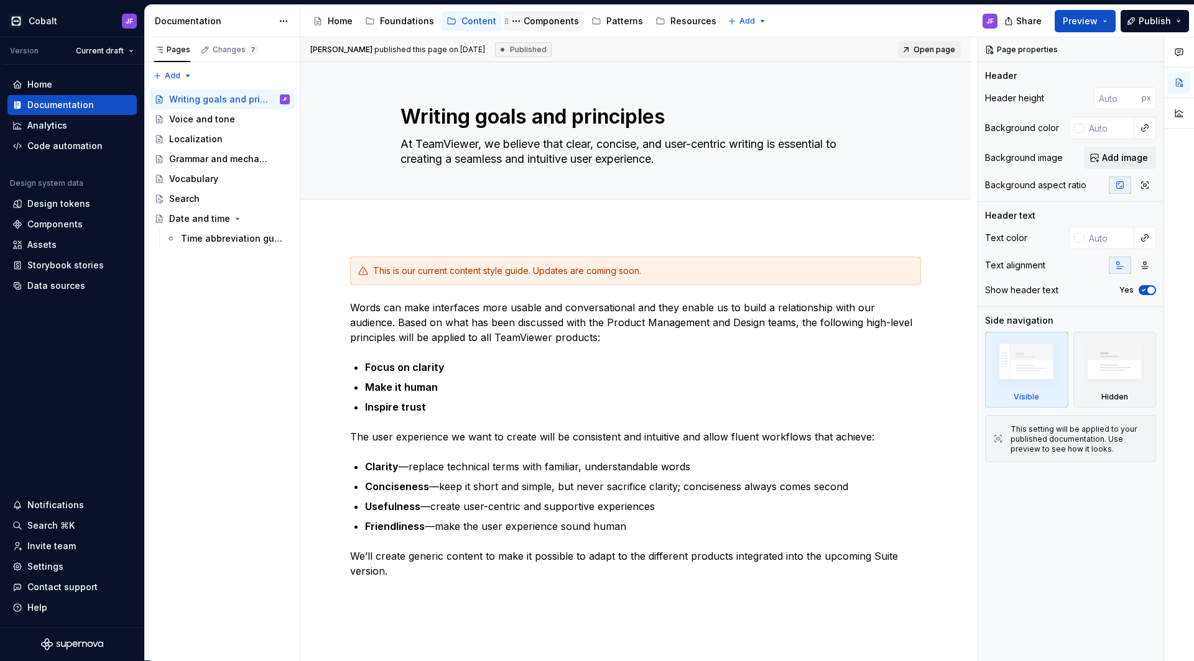
click at [551, 27] on div "Components" at bounding box center [544, 21] width 70 height 15
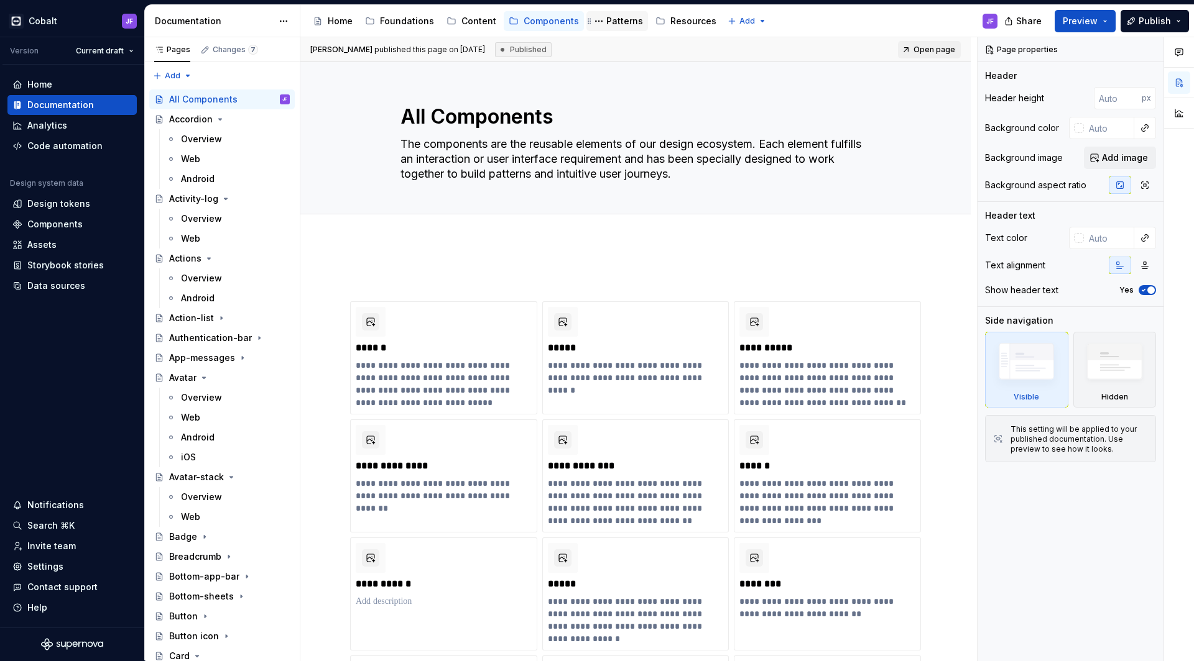
click at [606, 21] on div "Patterns" at bounding box center [624, 21] width 37 height 12
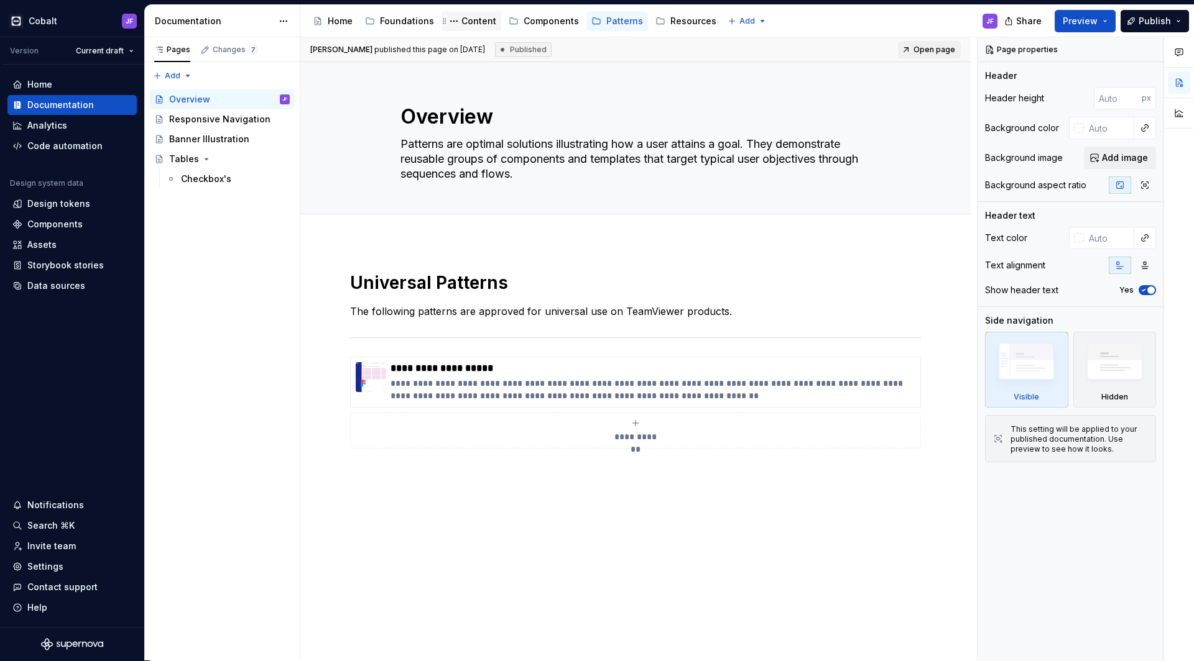
click at [473, 25] on div "Content" at bounding box center [478, 21] width 35 height 12
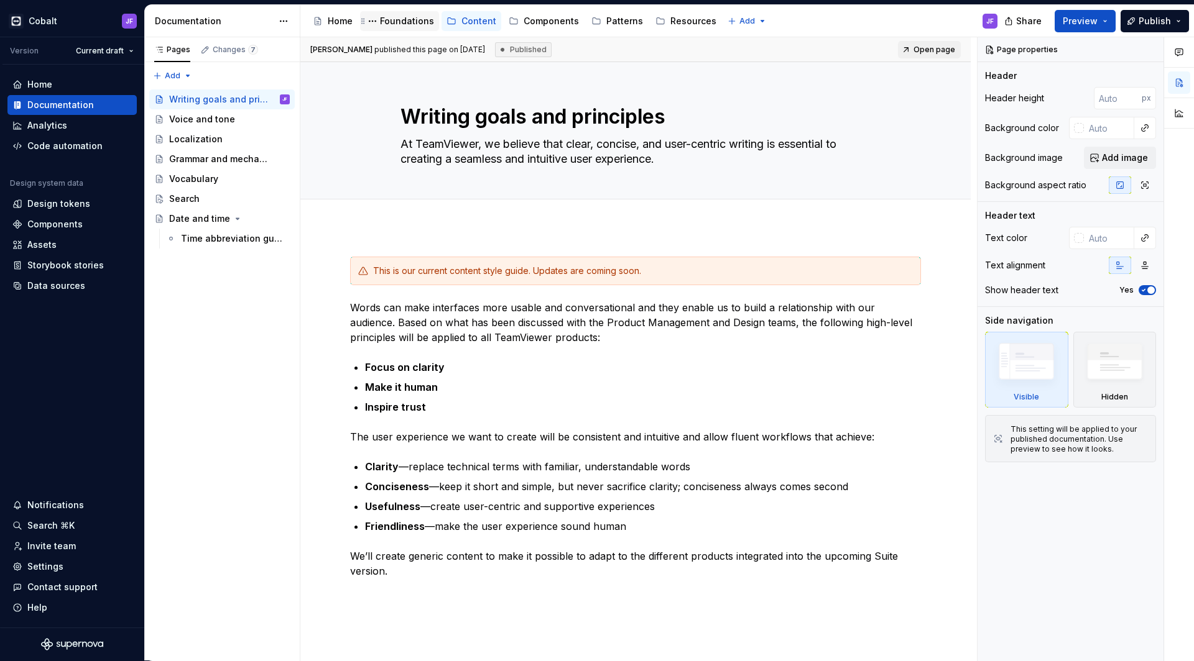
click at [413, 22] on div "Foundations" at bounding box center [407, 21] width 54 height 12
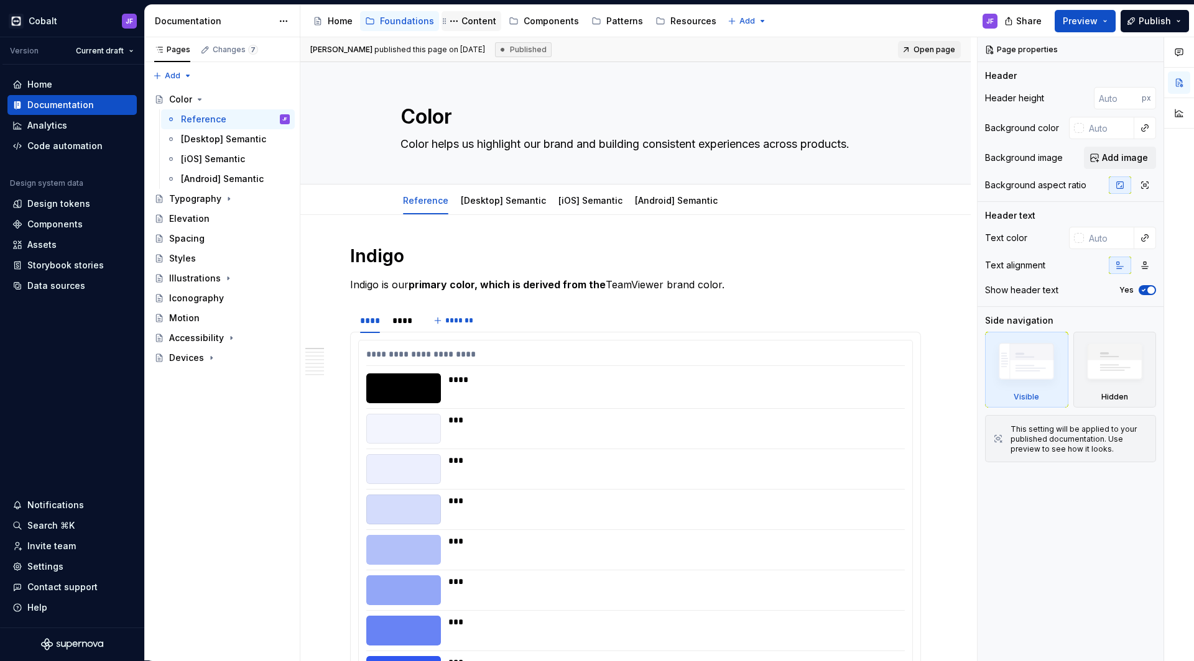
click at [474, 19] on div "Content" at bounding box center [478, 21] width 35 height 12
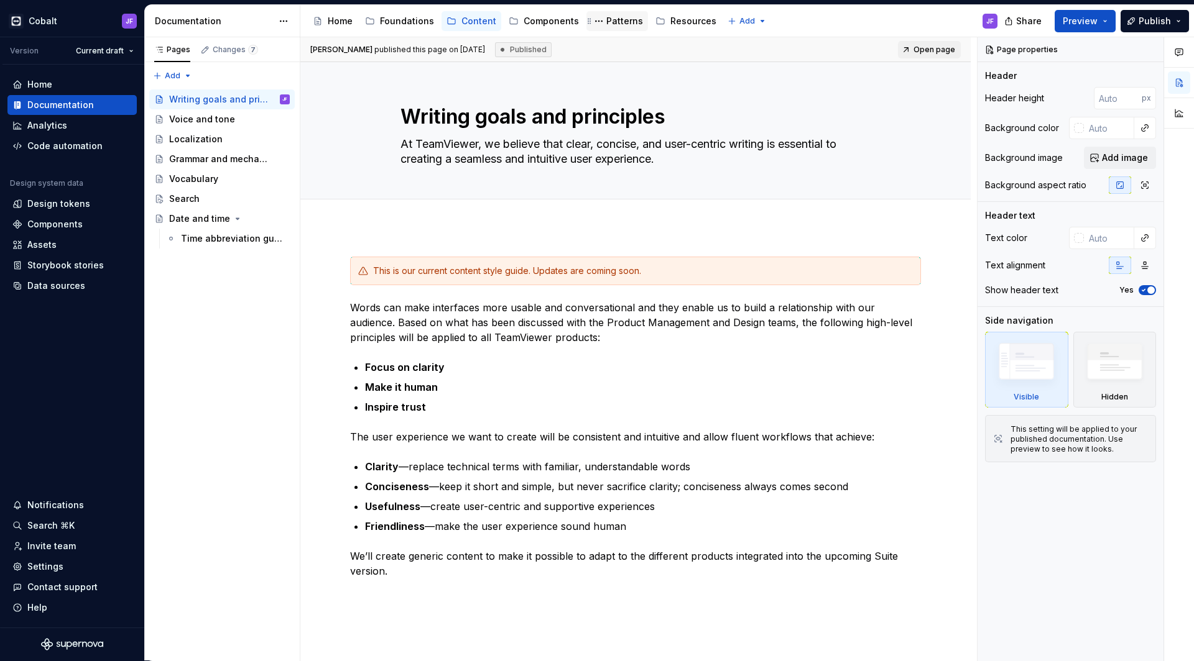
click at [611, 18] on div "Patterns" at bounding box center [624, 21] width 37 height 12
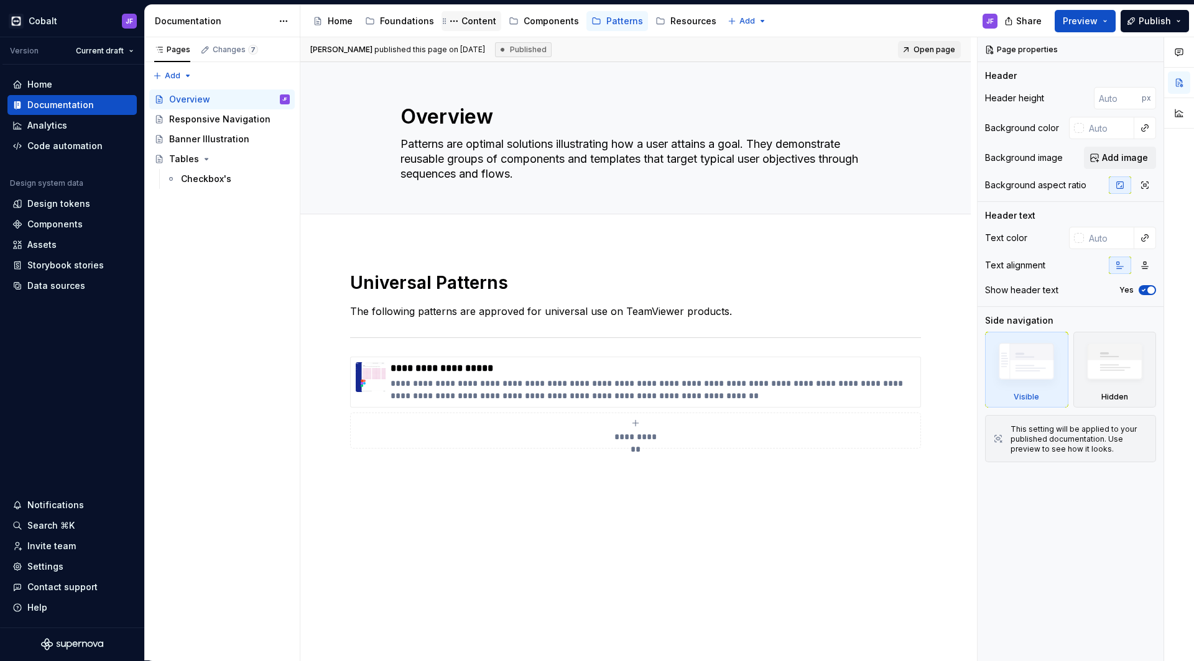
click at [477, 25] on div "Content" at bounding box center [478, 21] width 35 height 12
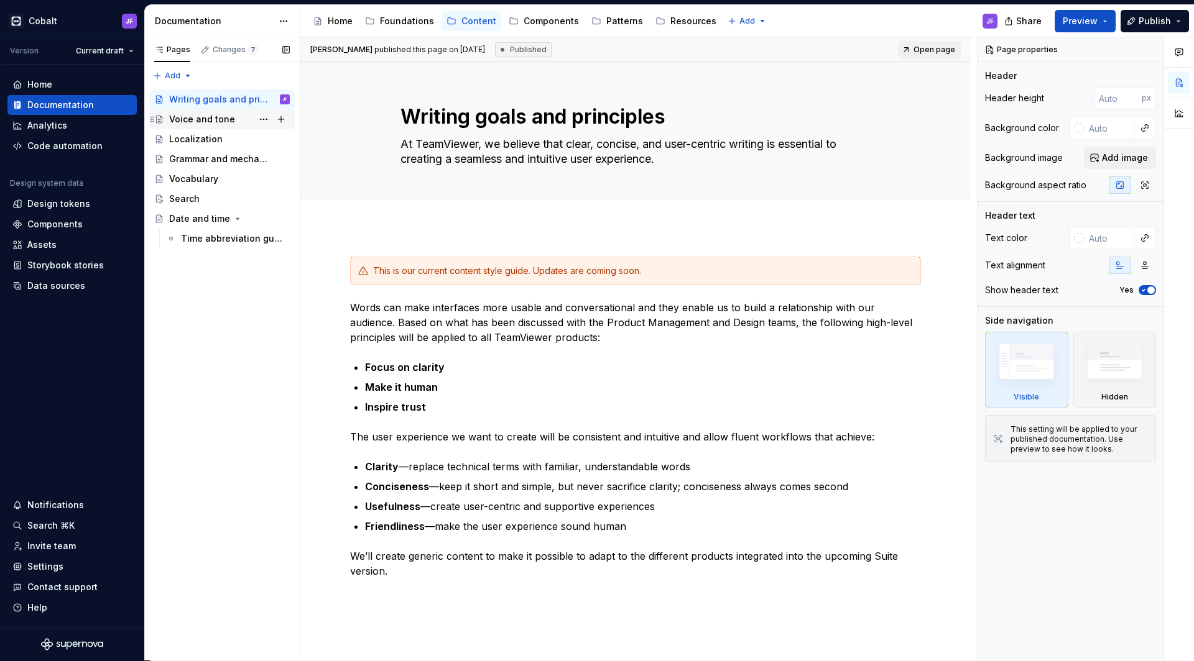
click at [216, 120] on div "Voice and tone" at bounding box center [202, 119] width 66 height 12
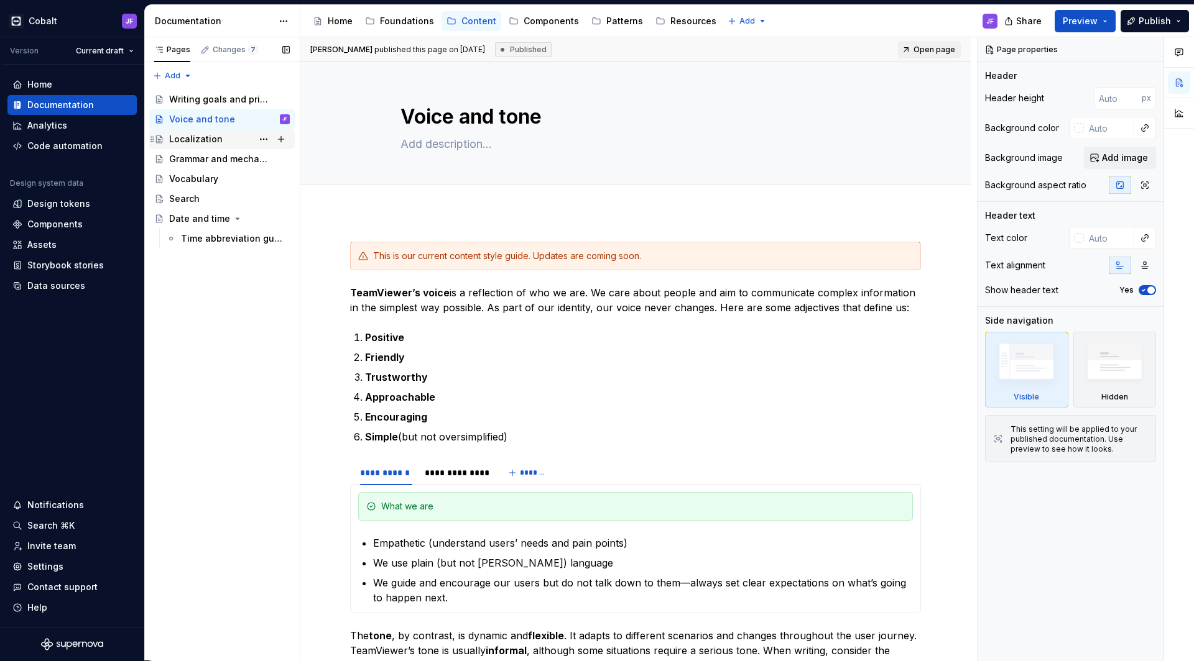
click at [220, 140] on div "Localization" at bounding box center [229, 139] width 121 height 17
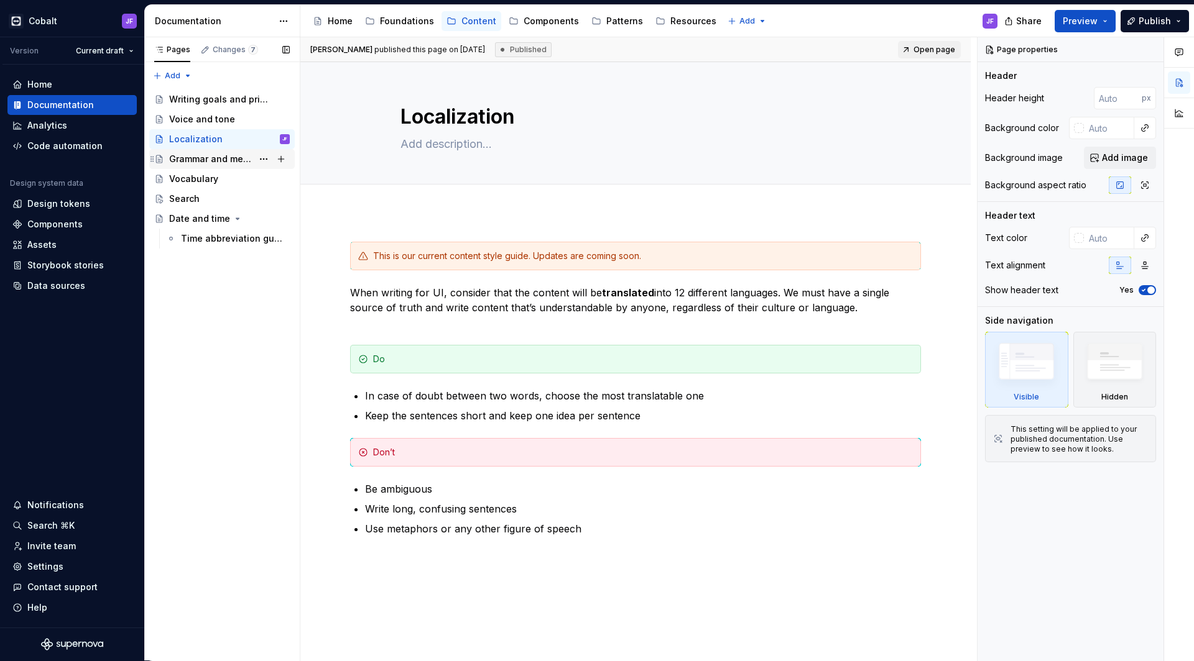
click at [214, 159] on div "Grammar and mechanics" at bounding box center [210, 159] width 83 height 12
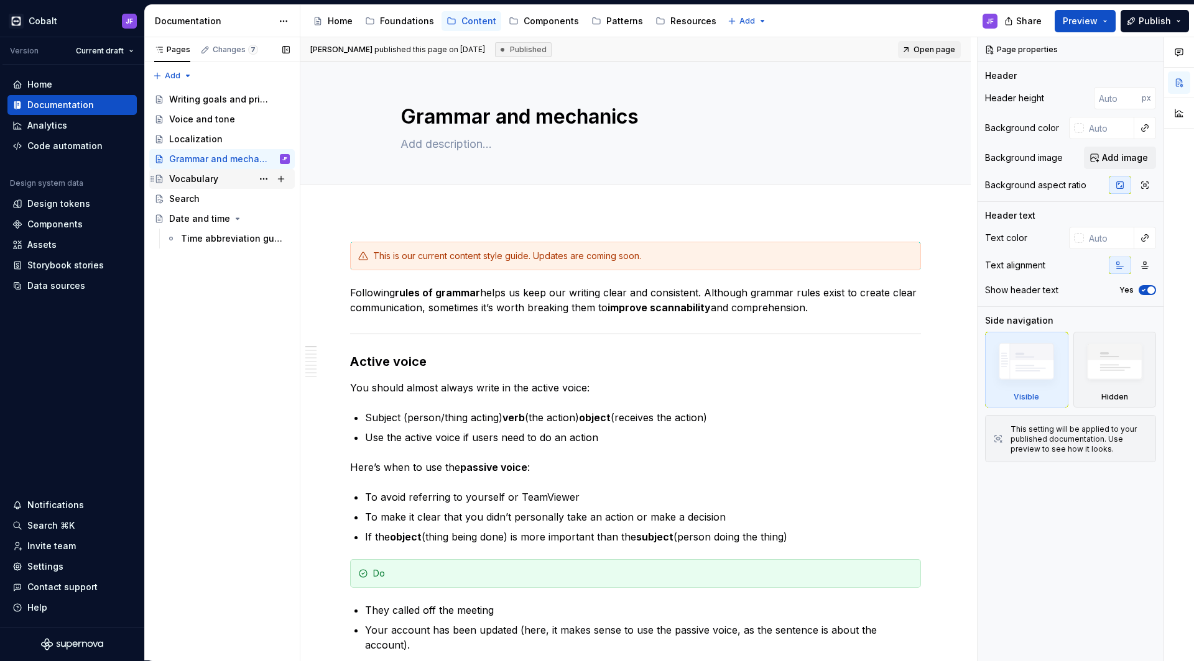
click at [211, 169] on div "Vocabulary" at bounding box center [221, 179] width 145 height 20
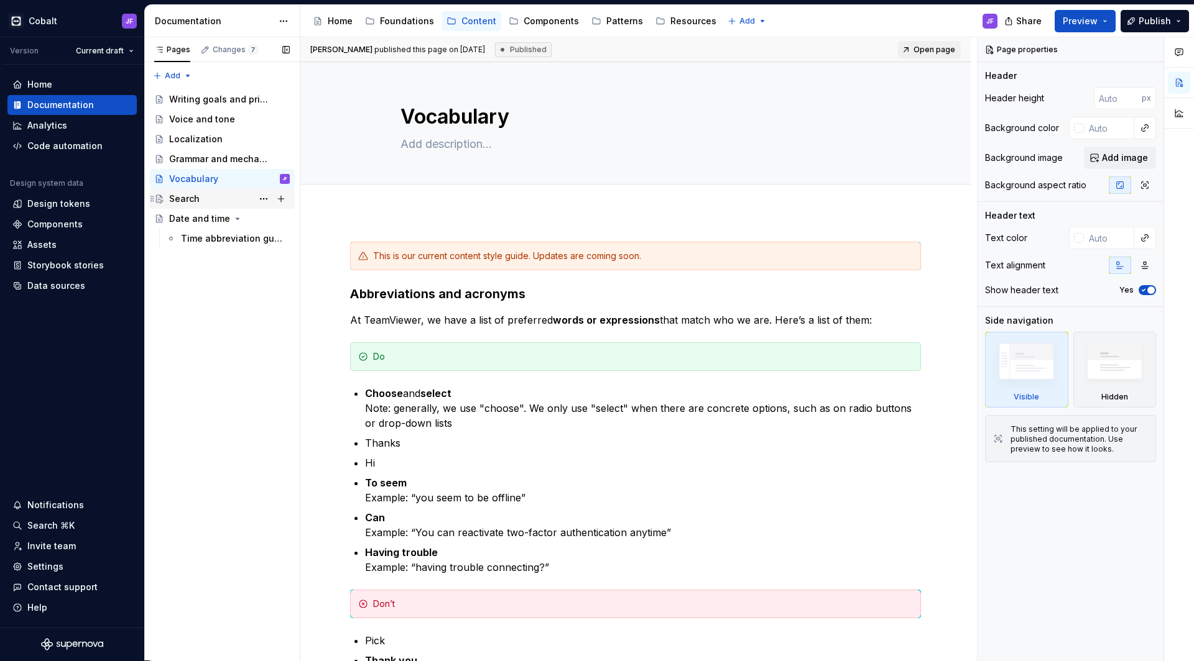
click at [203, 196] on div "Search" at bounding box center [229, 198] width 121 height 17
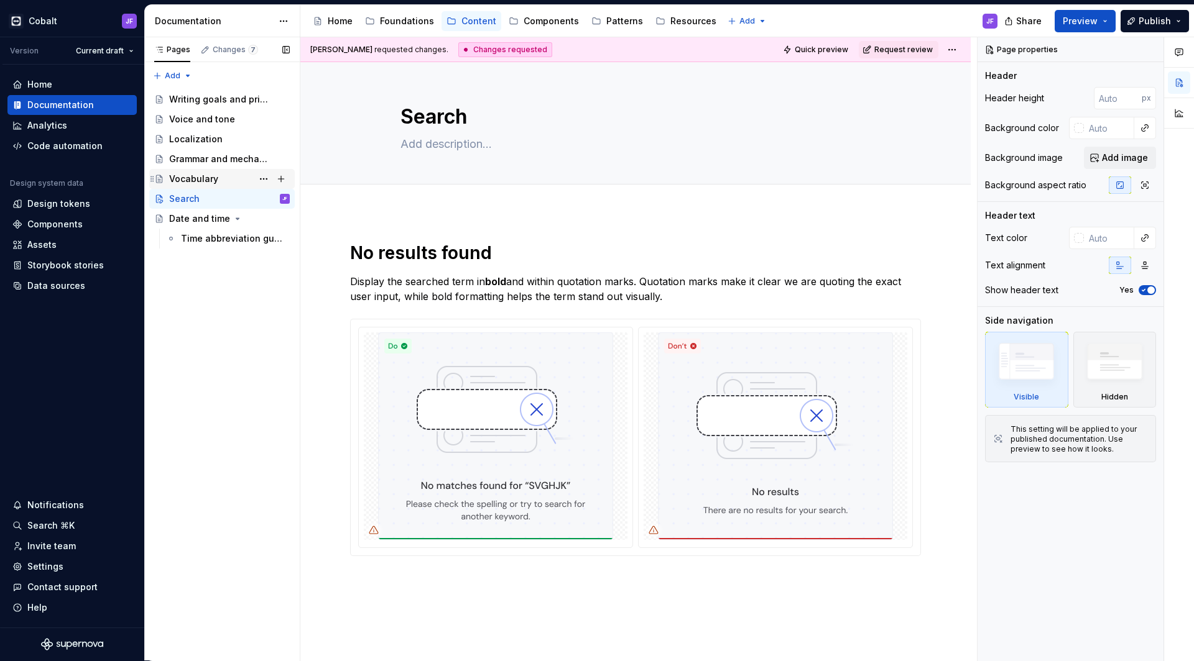
click at [210, 182] on div "Vocabulary" at bounding box center [193, 179] width 49 height 12
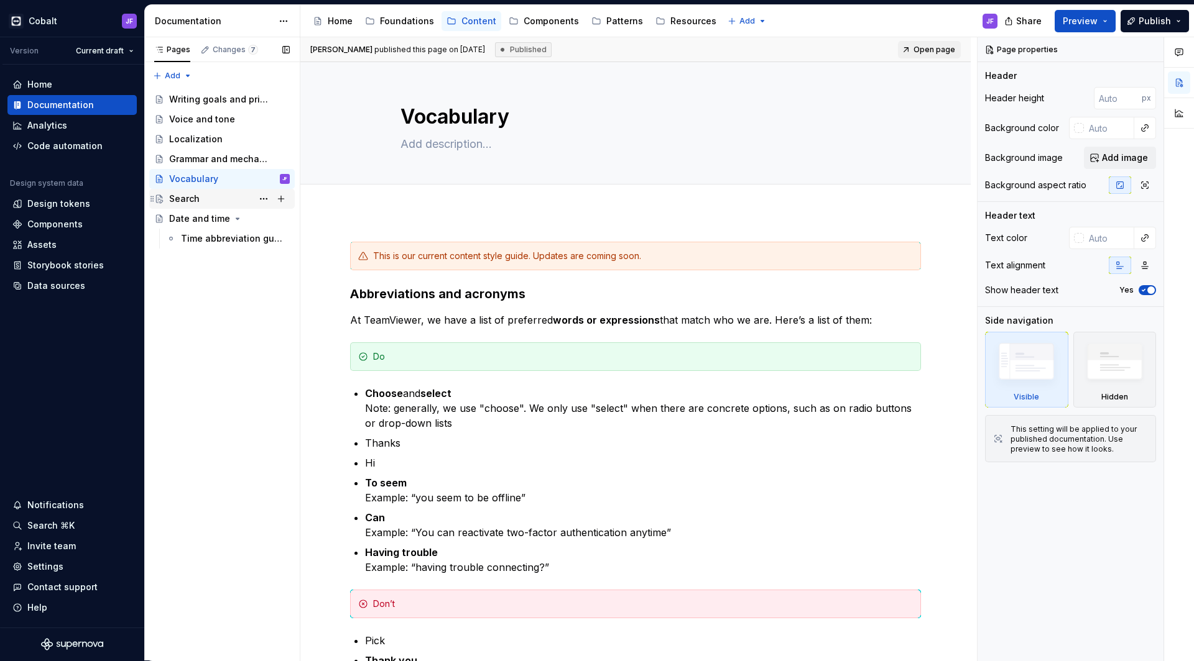
click at [203, 196] on div "Search" at bounding box center [229, 198] width 121 height 17
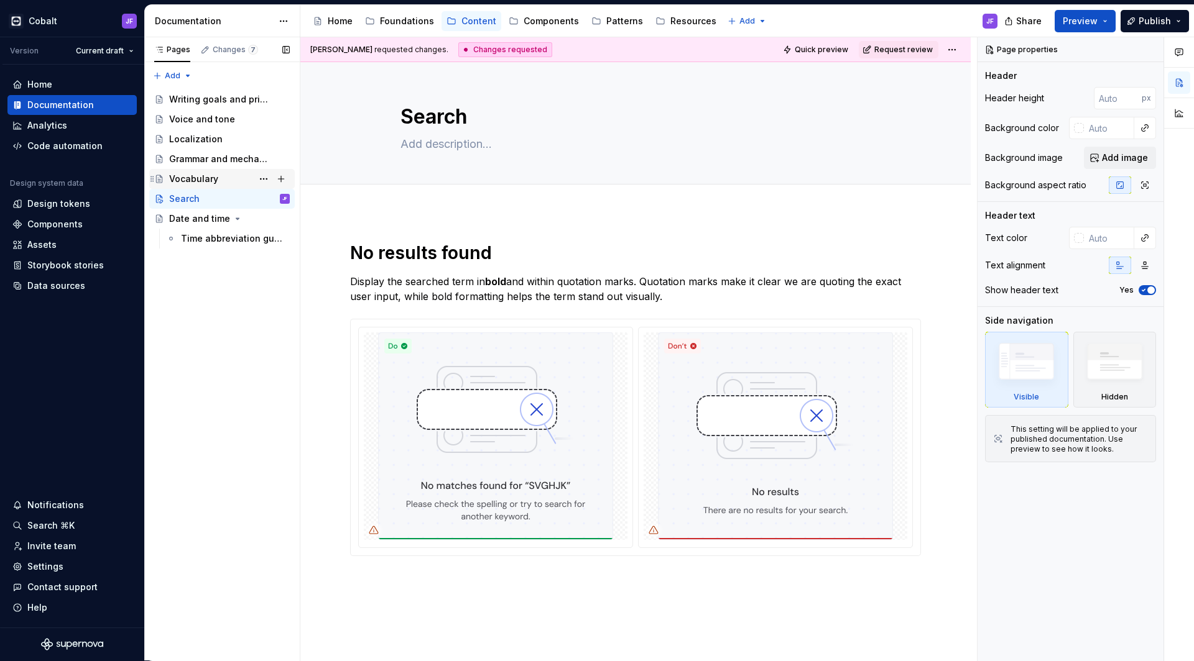
click at [208, 180] on div "Vocabulary" at bounding box center [193, 179] width 49 height 12
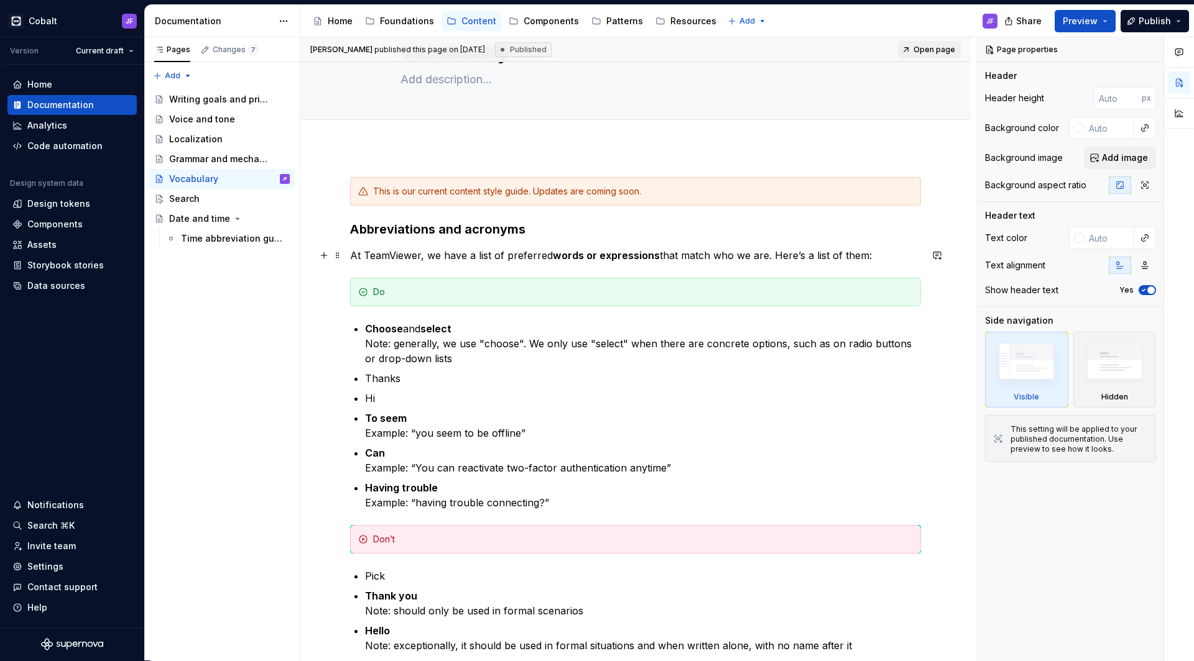
scroll to position [55, 0]
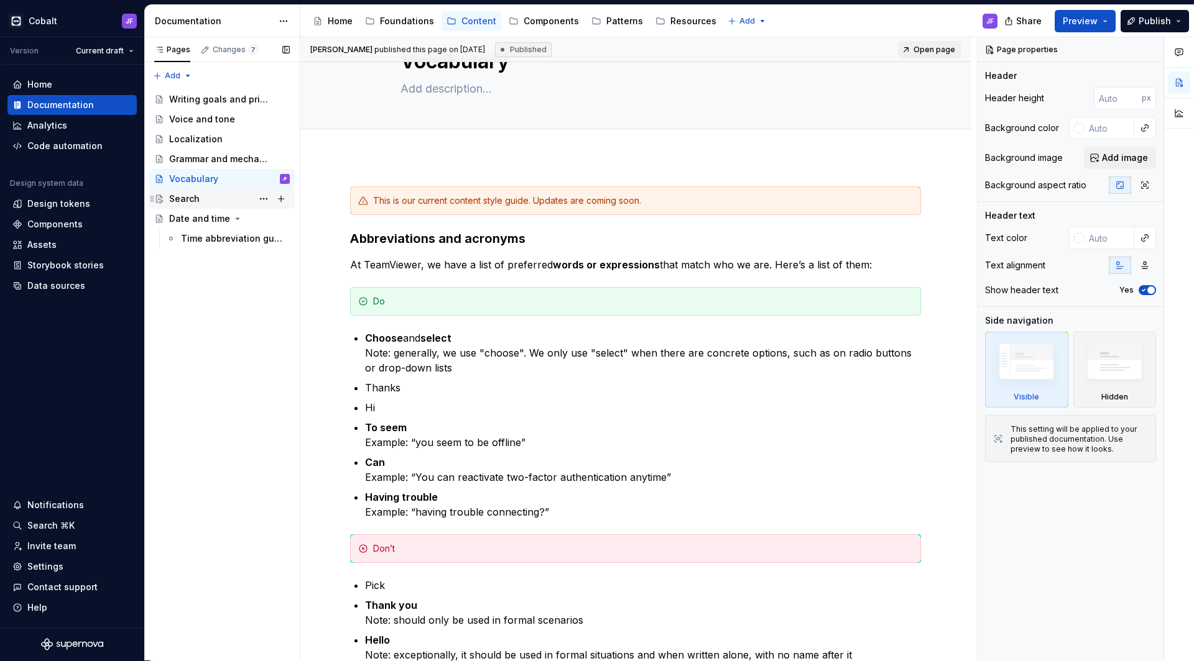
click at [212, 203] on div "Search" at bounding box center [229, 198] width 121 height 17
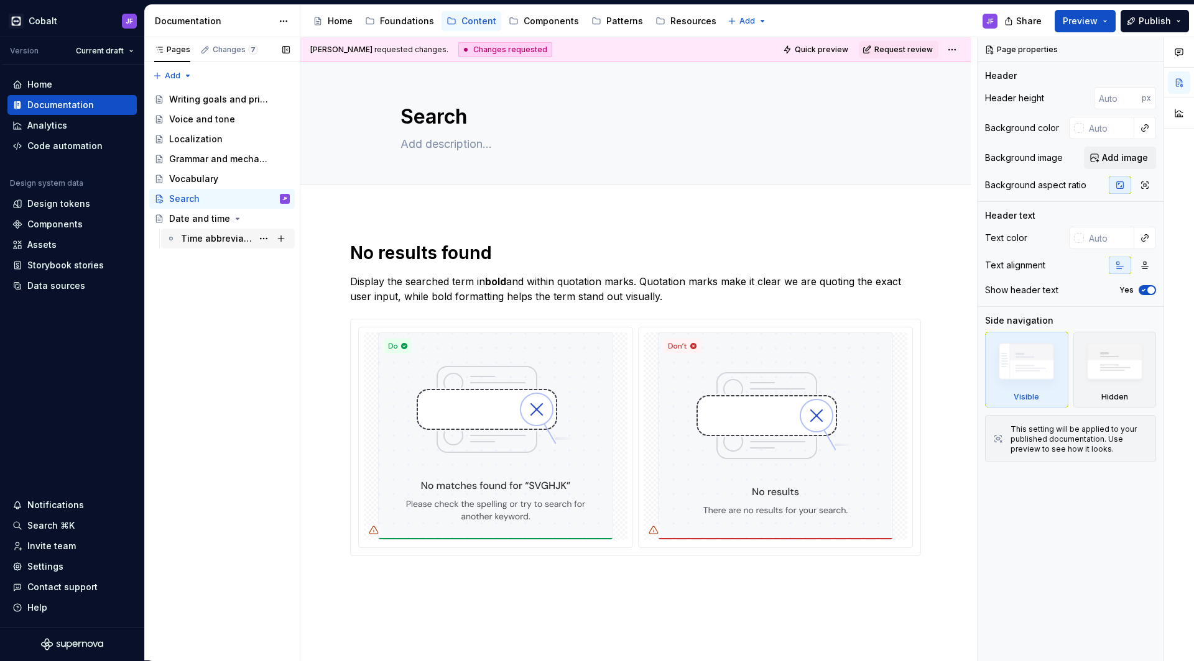
click at [196, 242] on div "Time abbreviation guidelines" at bounding box center [216, 239] width 71 height 12
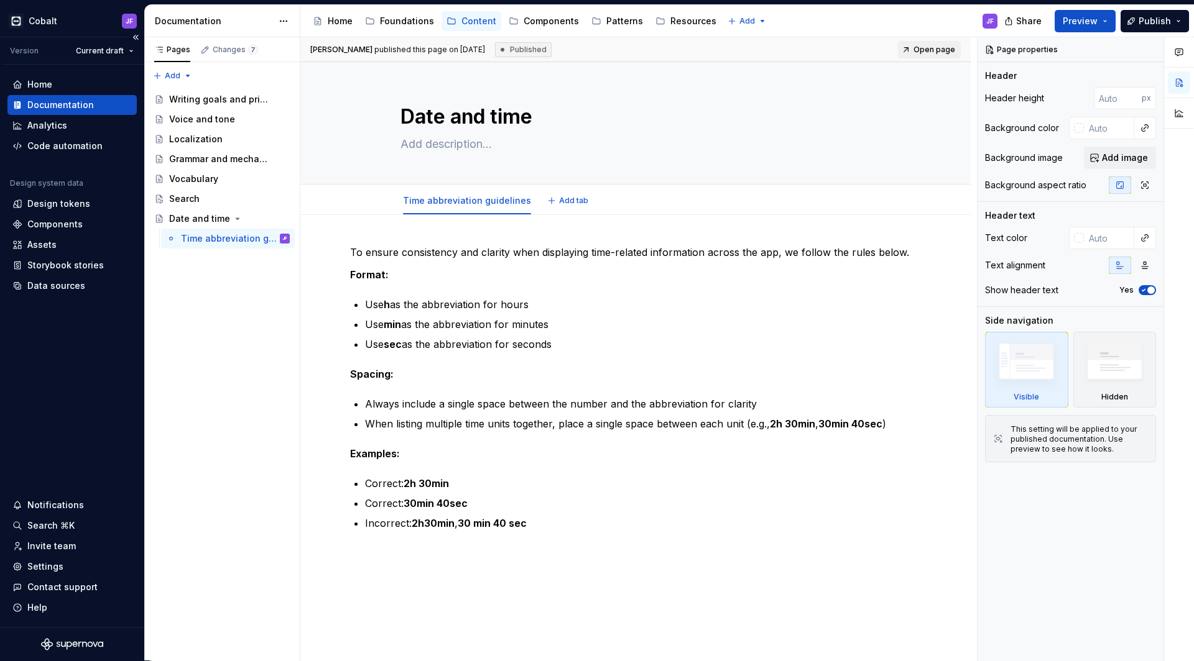
type textarea "*"
